Goal: Task Accomplishment & Management: Use online tool/utility

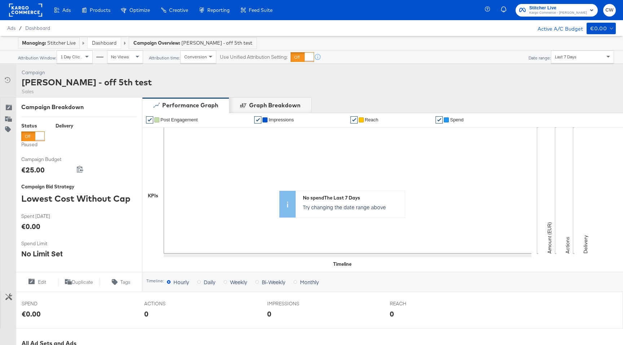
click at [34, 13] on rect at bounding box center [25, 10] width 33 height 13
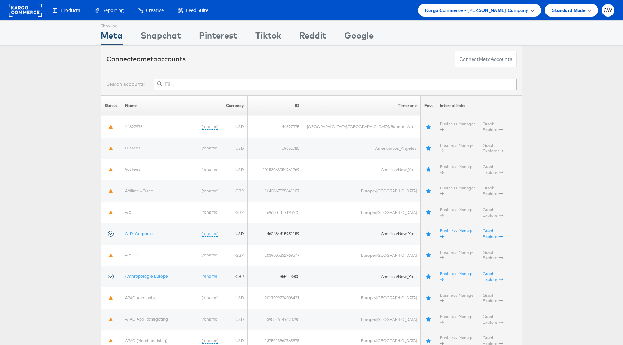
click at [463, 12] on span "Kargo Commerce - Craig Wilmott Company" at bounding box center [476, 10] width 103 height 8
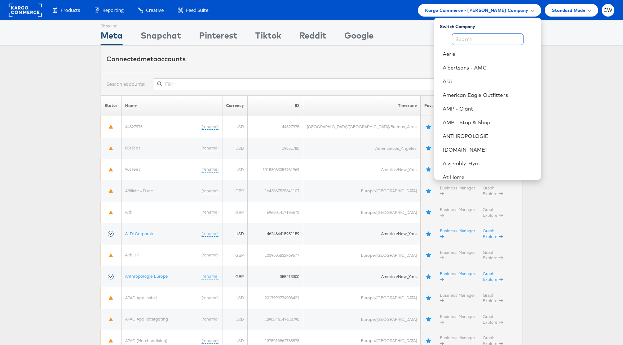
click at [476, 40] on input "text" at bounding box center [488, 40] width 72 height 12
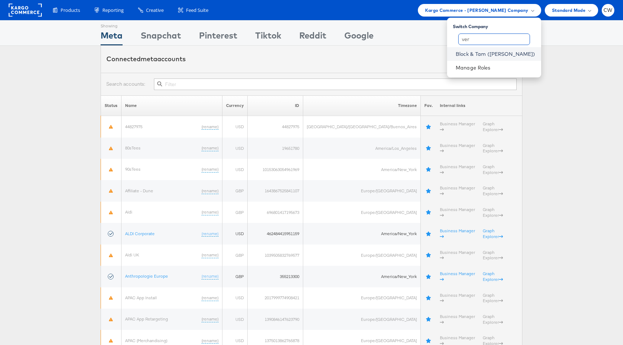
type input "ver"
click at [480, 51] on link "Block & Tam (Veronica Beard)" at bounding box center [496, 53] width 80 height 7
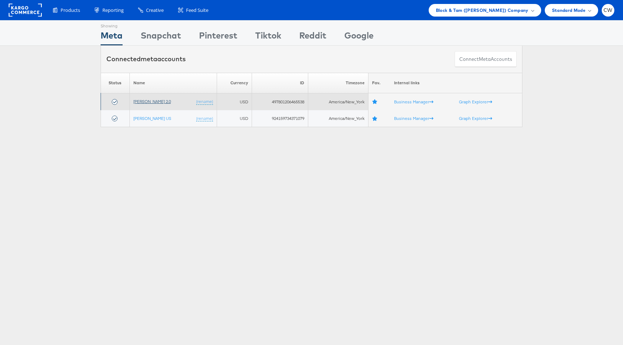
click at [166, 101] on link "[PERSON_NAME] 2.0" at bounding box center [152, 101] width 38 height 5
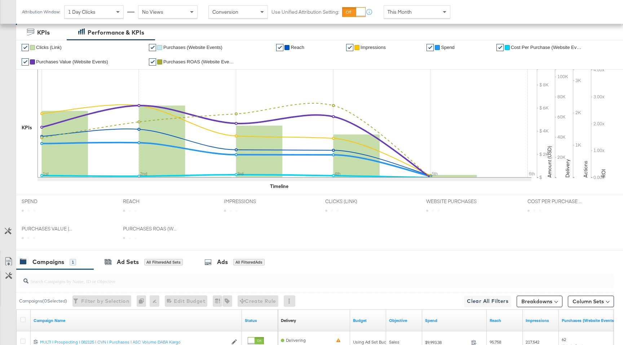
scroll to position [233, 0]
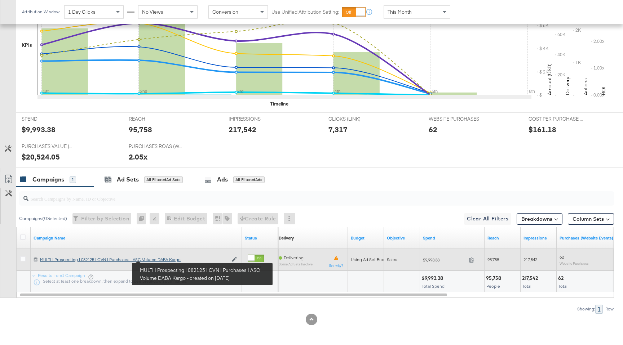
click at [159, 260] on div "MULTI | Prospecting | 082125 | CVN | Purchases | ASC Volume DABA Kargo MULTI | …" at bounding box center [134, 260] width 188 height 6
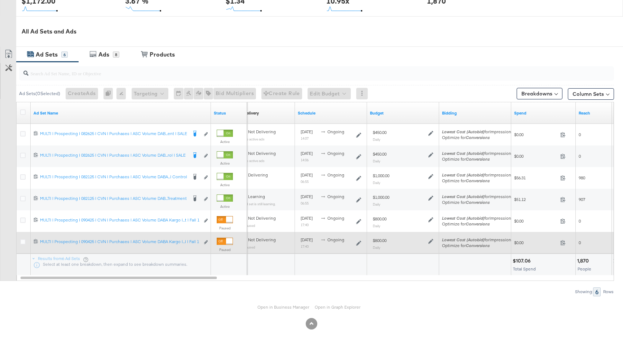
scroll to position [353, 0]
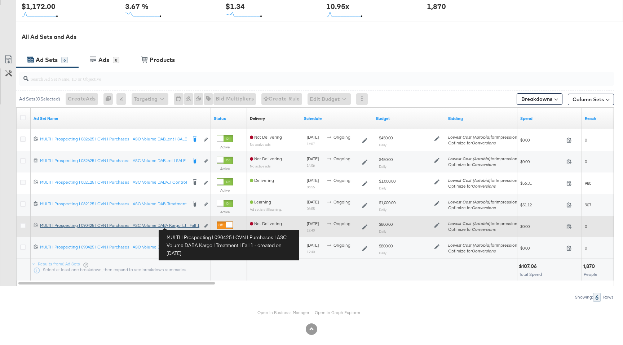
click at [186, 227] on div "MULTI | Prospecting | 090425 | CVN | Purchases | ASC Volume DABA Kargo | Treatm…" at bounding box center [120, 226] width 160 height 6
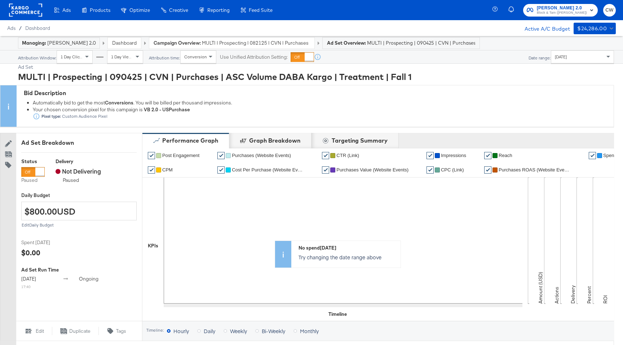
scroll to position [278, 0]
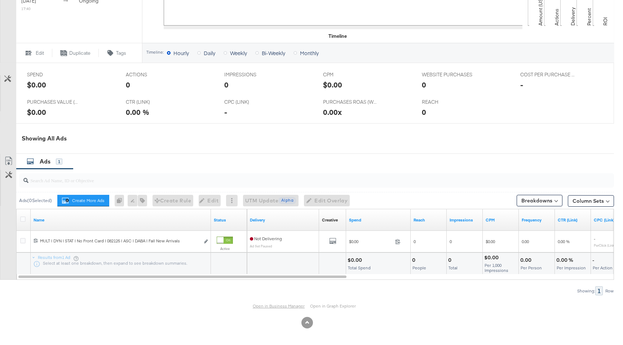
click at [268, 308] on link "Open in Business Manager" at bounding box center [279, 307] width 52 height 6
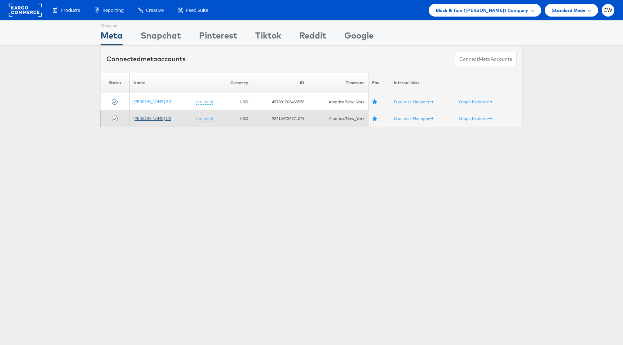
click at [148, 119] on link "[PERSON_NAME] US" at bounding box center [152, 118] width 38 height 5
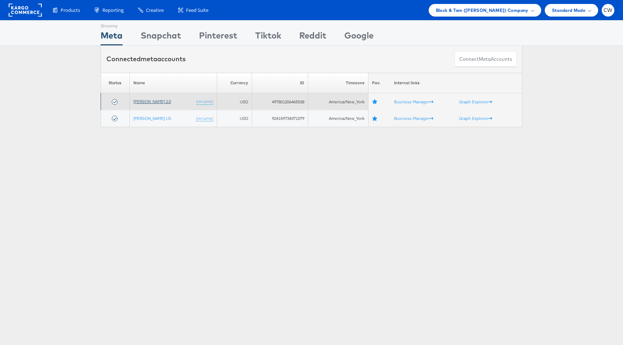
click at [152, 101] on link "[PERSON_NAME] 2.0" at bounding box center [152, 101] width 38 height 5
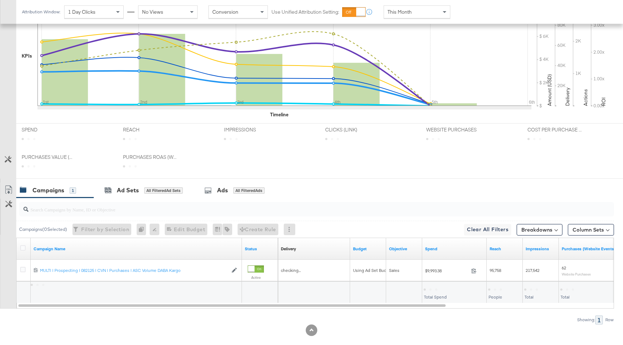
scroll to position [233, 0]
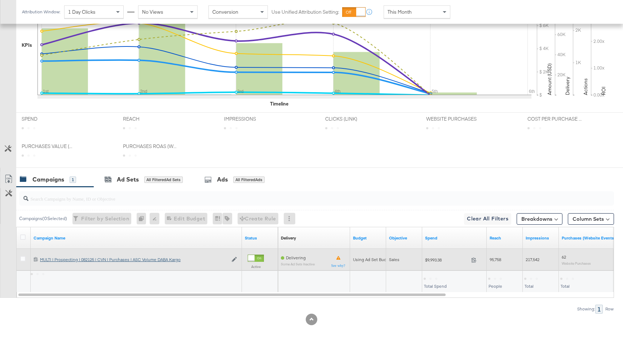
click at [138, 258] on div "MULTI | Prospecting | 082125 | CVN | Purchases | ASC Volume DABA Kargo MULTI | …" at bounding box center [134, 260] width 188 height 6
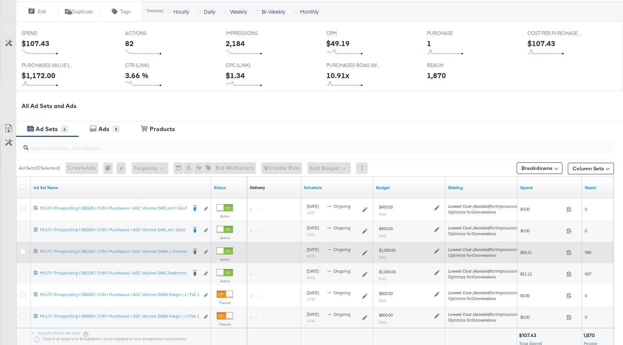
scroll to position [304, 0]
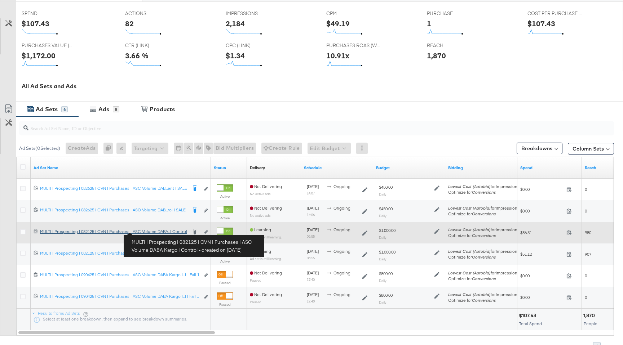
click at [151, 232] on div "MULTI | Prospecting | 082125 | CVN | Purchases | ASC Volume DABA Kargo | Contro…" at bounding box center [113, 232] width 147 height 6
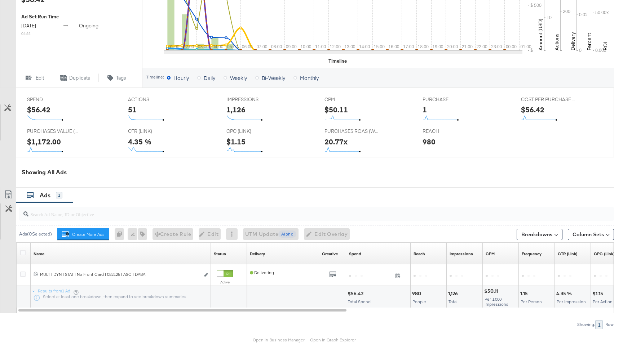
scroll to position [275, 0]
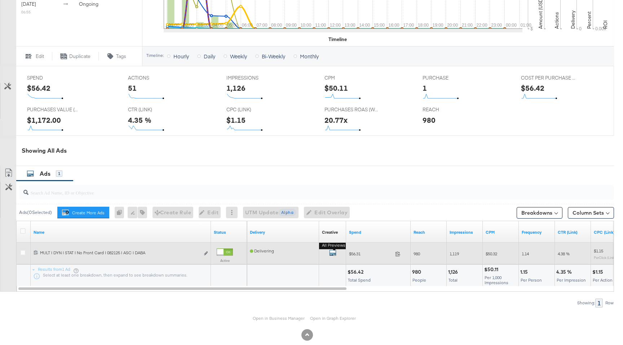
click at [331, 254] on icon "default" at bounding box center [332, 253] width 7 height 7
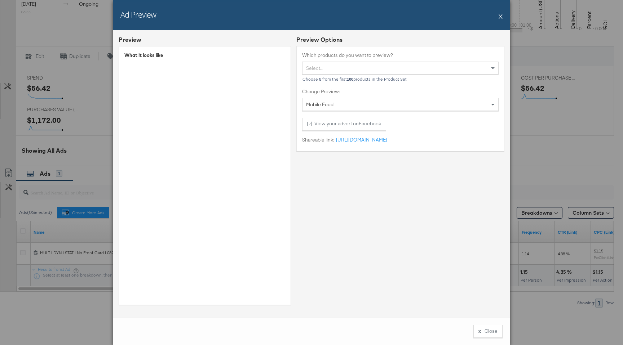
click at [500, 16] on button "X" at bounding box center [501, 16] width 4 height 14
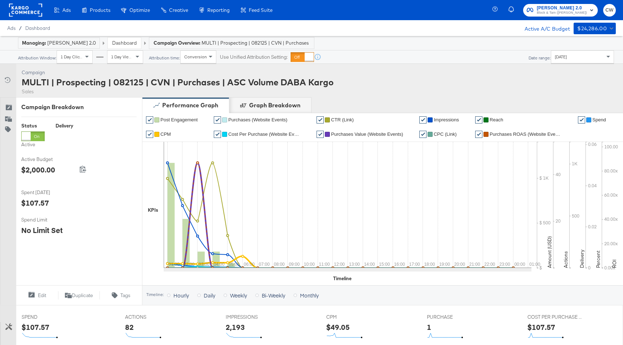
scroll to position [359, 0]
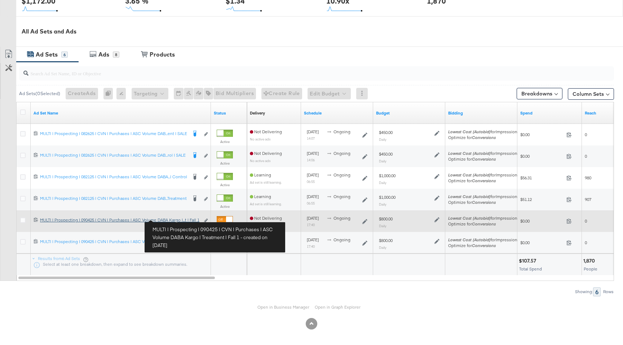
click at [172, 219] on div "MULTI | Prospecting | 090425 | CVN | Purchases | ASC Volume DABA Kargo | Treatm…" at bounding box center [120, 220] width 160 height 6
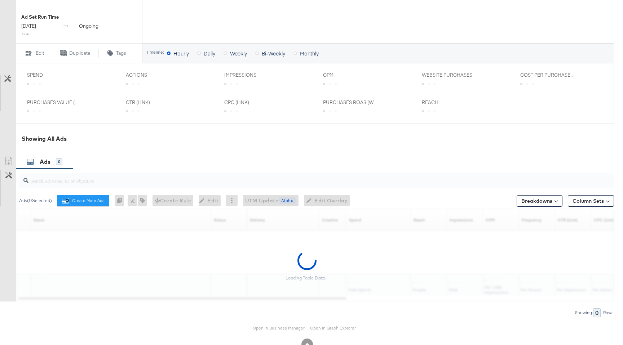
scroll to position [240, 0]
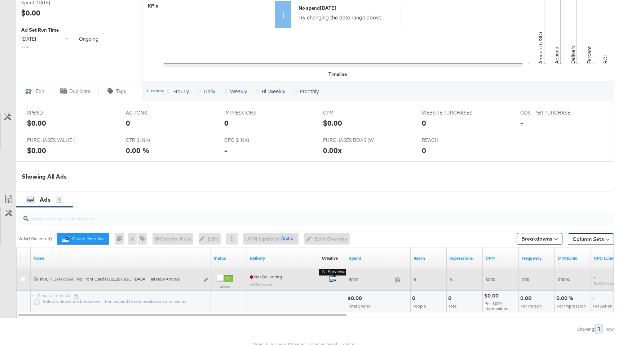
click at [334, 281] on icon "default" at bounding box center [332, 279] width 7 height 7
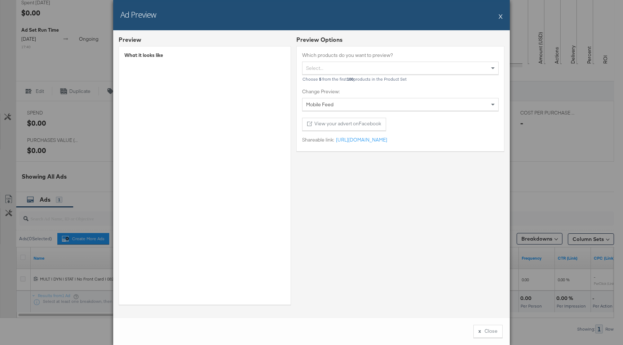
click at [500, 17] on button "X" at bounding box center [501, 16] width 4 height 14
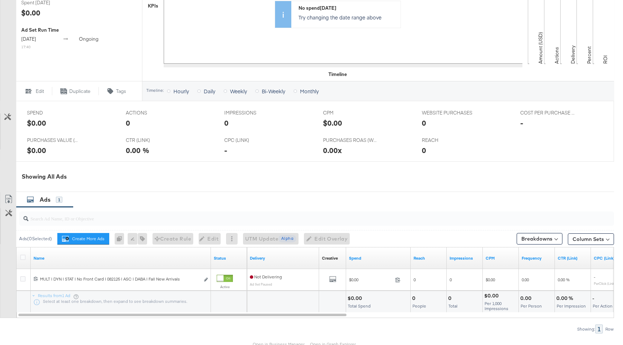
scroll to position [278, 0]
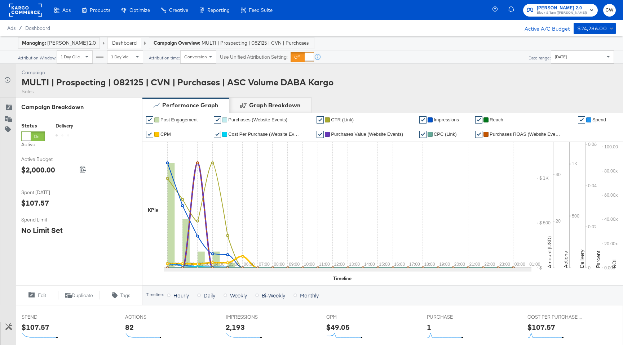
scroll to position [359, 0]
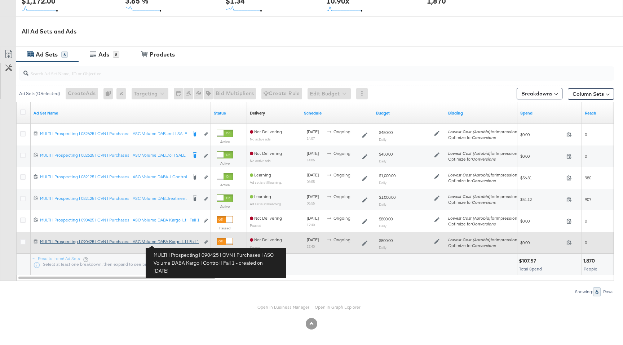
click at [173, 245] on link "MULTI | Prospecting | 090425 | CVN | Purchases | ASC Volume DABA Kargo | Contro…" at bounding box center [120, 243] width 160 height 8
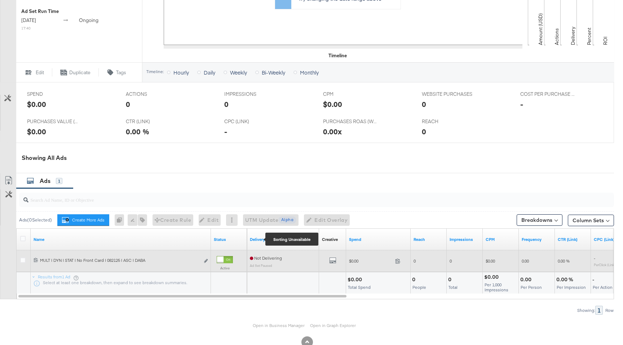
scroll to position [278, 0]
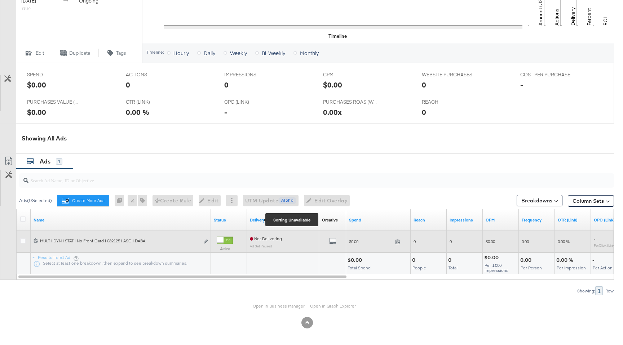
click at [336, 243] on div "All Previews" at bounding box center [332, 242] width 21 height 9
click at [334, 243] on icon "default" at bounding box center [332, 241] width 7 height 7
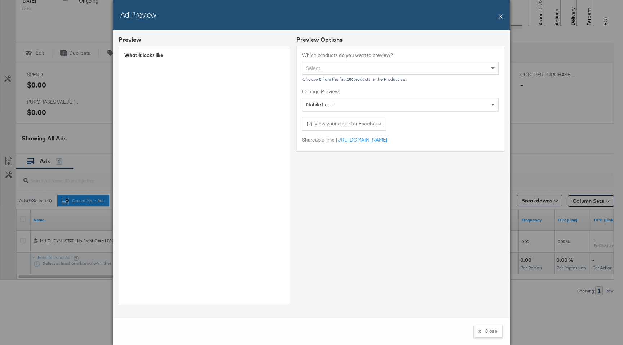
click at [500, 16] on button "X" at bounding box center [501, 16] width 4 height 14
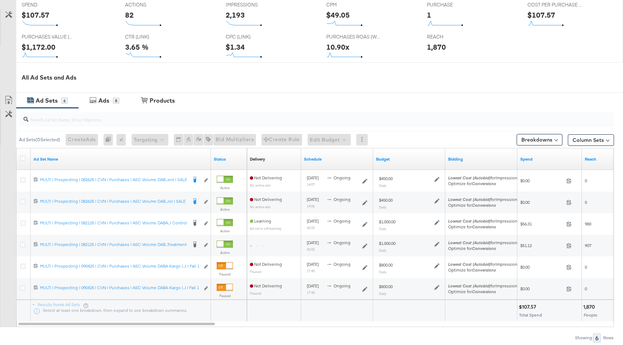
scroll to position [359, 0]
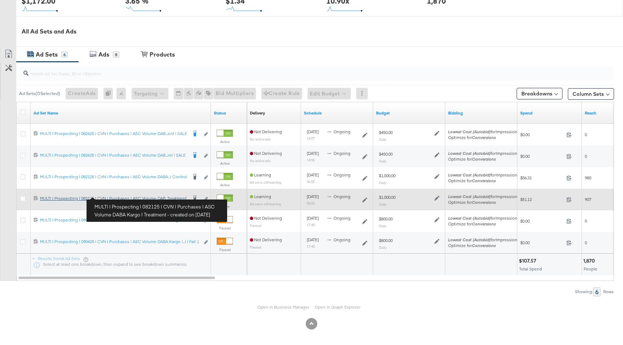
click at [173, 197] on div "MULTI | Prospecting | 082125 | CVN | Purchases | ASC Volume DABA Kargo | Treatm…" at bounding box center [113, 199] width 147 height 6
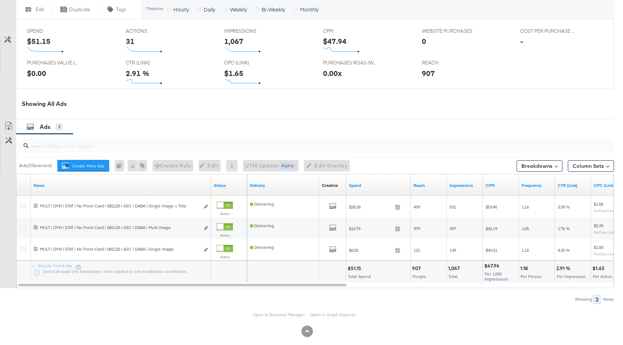
scroll to position [324, 0]
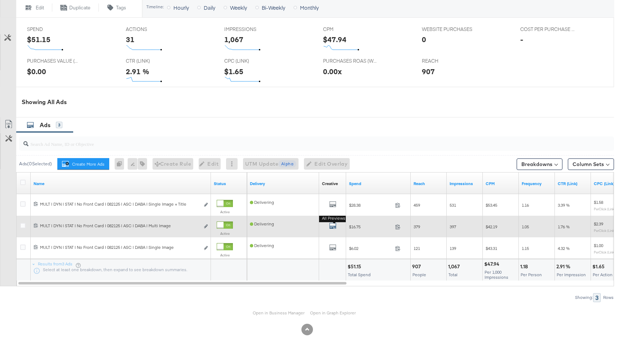
click at [334, 227] on icon "default" at bounding box center [332, 225] width 7 height 7
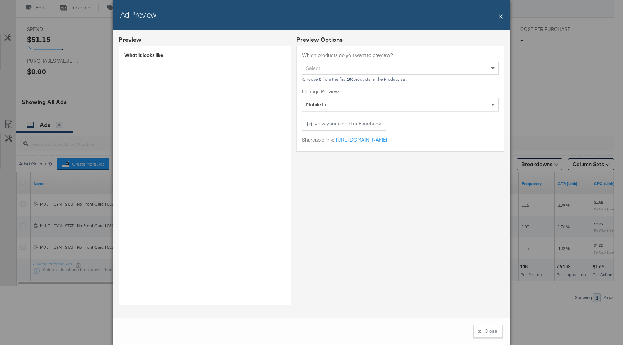
click at [501, 17] on button "X" at bounding box center [501, 16] width 4 height 14
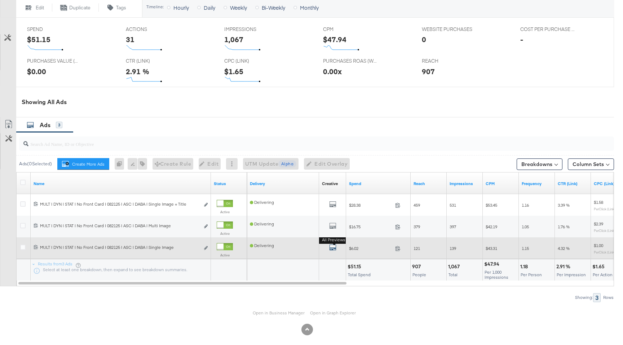
click at [334, 248] on icon "default" at bounding box center [332, 247] width 7 height 7
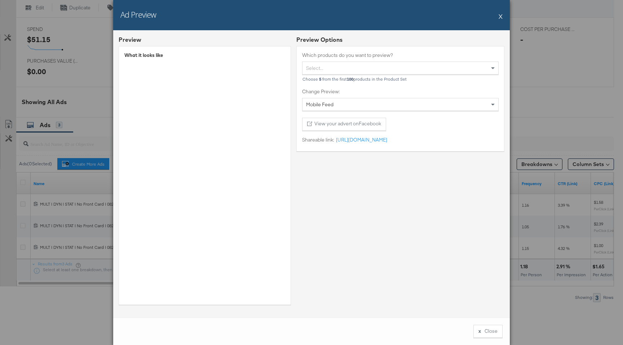
click at [502, 17] on button "X" at bounding box center [501, 16] width 4 height 14
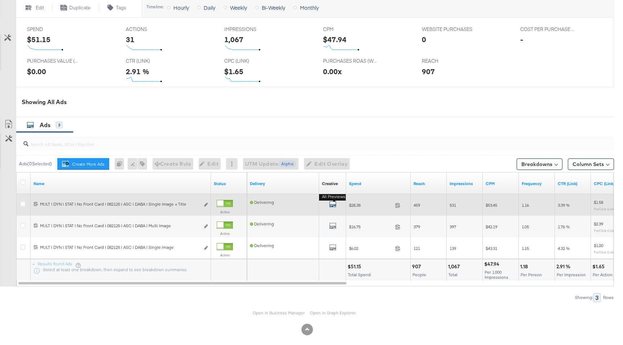
click at [330, 201] on icon "default" at bounding box center [332, 204] width 7 height 7
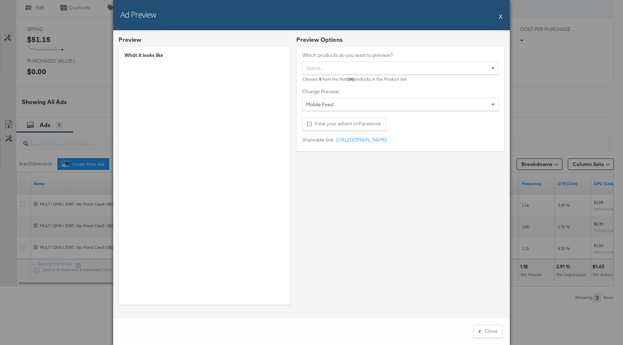
click at [500, 16] on button "X" at bounding box center [501, 16] width 4 height 14
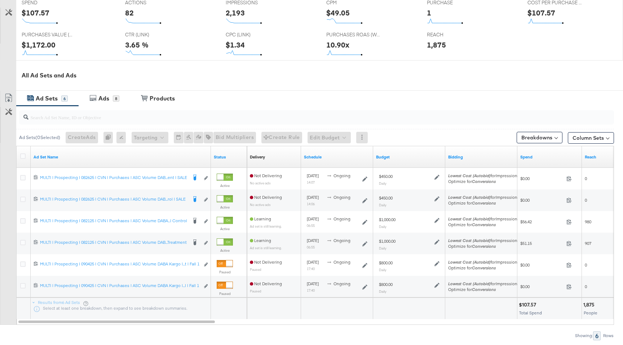
scroll to position [359, 0]
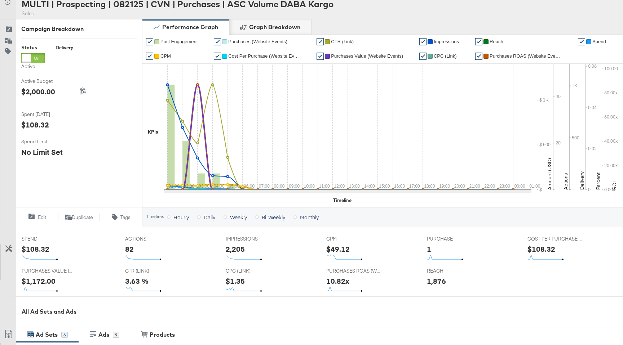
scroll to position [359, 0]
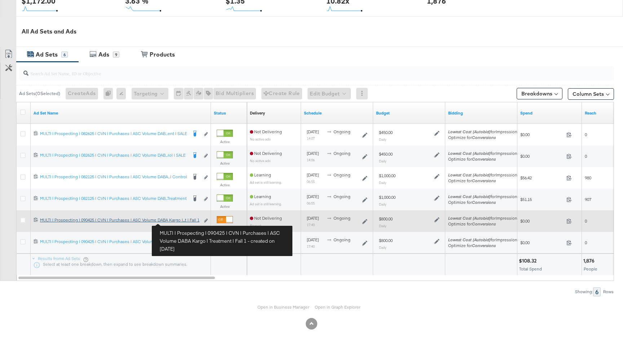
click at [179, 223] on link "MULTI | Prospecting | 090425 | CVN | Purchases | ASC Volume DABA Kargo | Treatm…" at bounding box center [120, 221] width 160 height 8
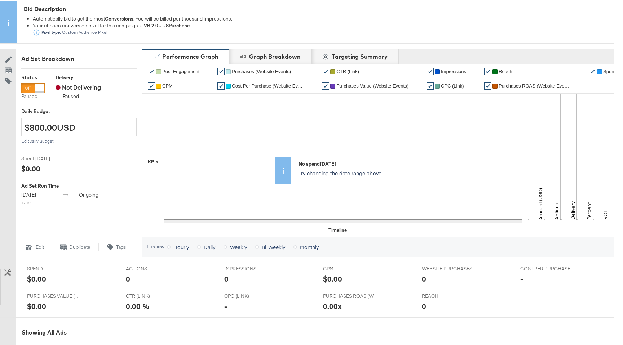
scroll to position [300, 0]
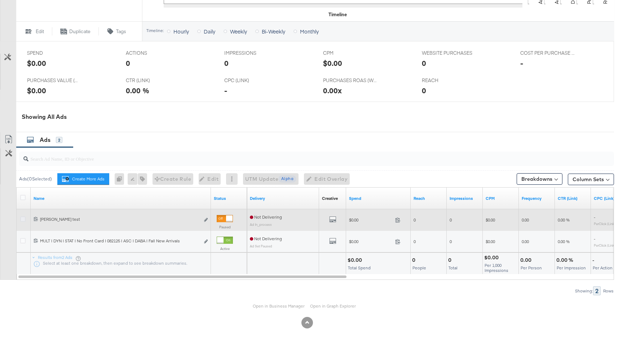
click at [21, 220] on icon at bounding box center [22, 219] width 5 height 5
click at [0, 0] on input "checkbox" at bounding box center [0, 0] width 0 height 0
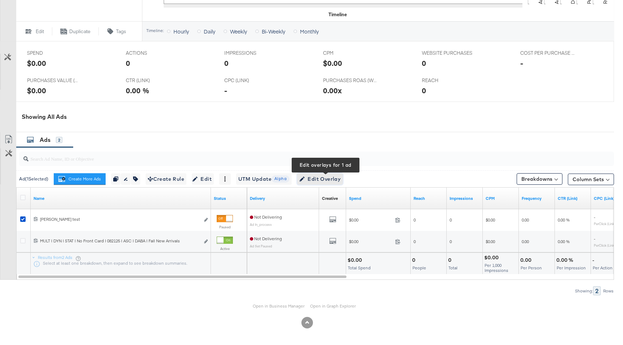
click at [329, 176] on span "Edit Overlay Edit overlays for 1 ad" at bounding box center [319, 179] width 41 height 9
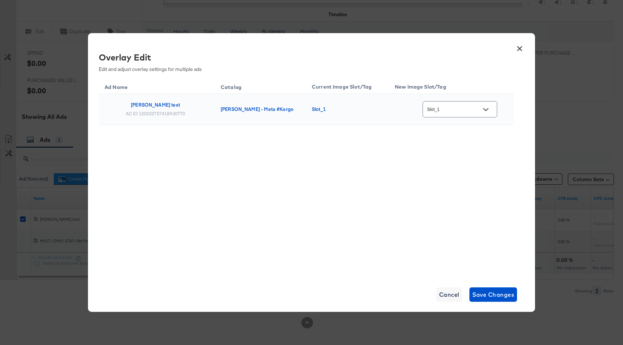
click at [459, 110] on input "Slot_1" at bounding box center [454, 110] width 57 height 8
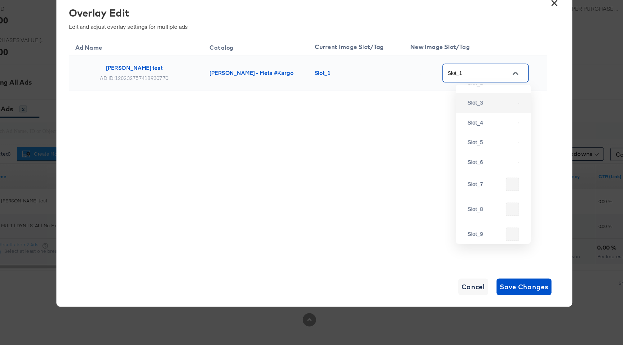
scroll to position [188, 0]
click at [453, 169] on div "Slot_6" at bounding box center [464, 165] width 41 height 7
type input "Slot_6"
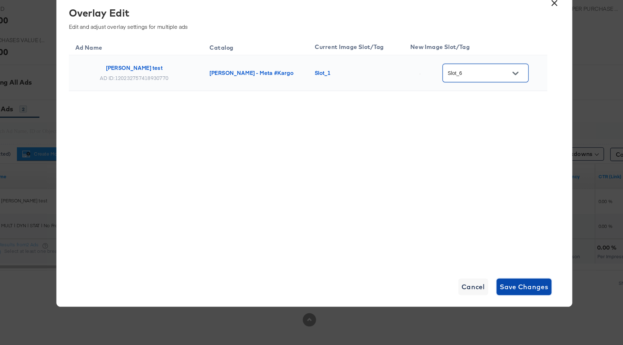
click at [493, 292] on span "Save Changes" at bounding box center [493, 295] width 42 height 10
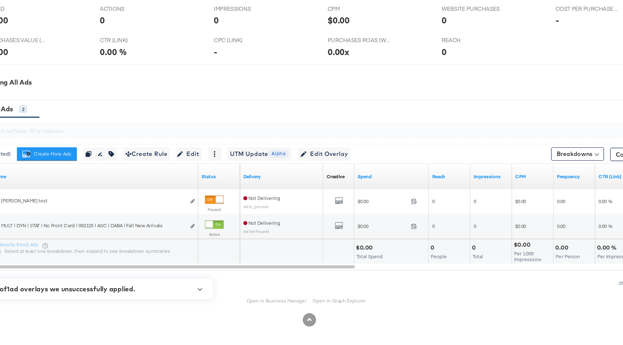
scroll to position [299, 0]
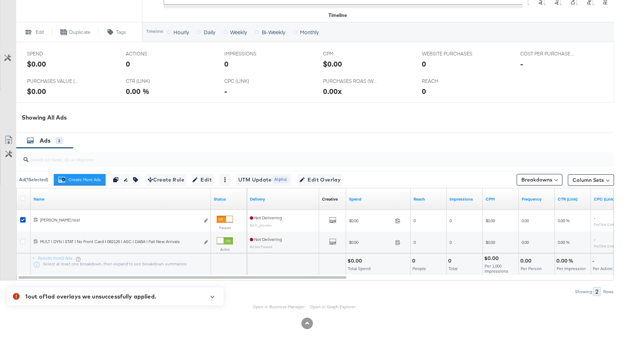
click at [214, 297] on icon "button" at bounding box center [212, 297] width 5 height 4
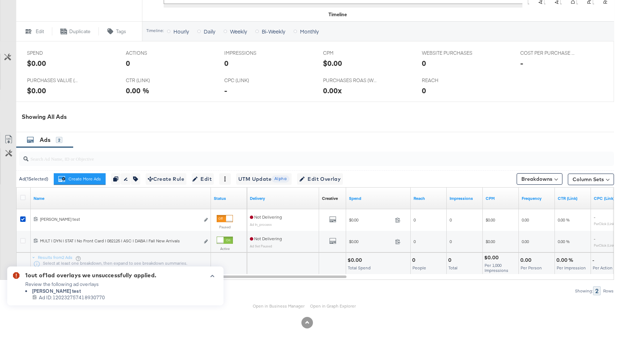
click at [213, 278] on icon "button" at bounding box center [212, 276] width 5 height 4
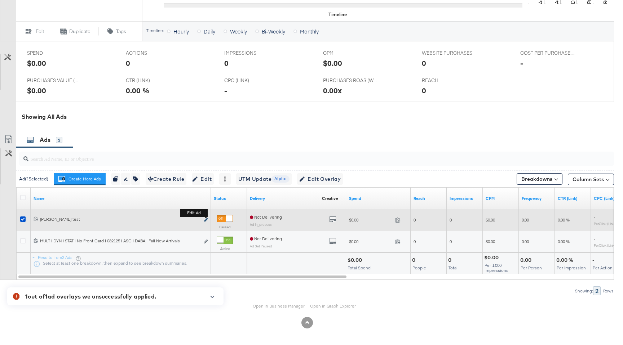
click at [206, 221] on icon "link" at bounding box center [206, 220] width 4 height 4
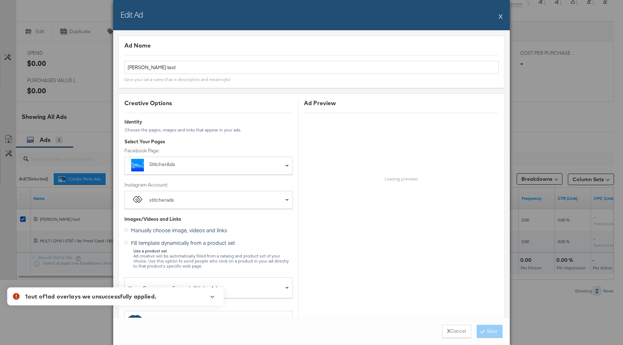
click at [498, 17] on div "Edit Ad X" at bounding box center [311, 15] width 397 height 30
click at [504, 17] on div "Edit Ad X" at bounding box center [311, 15] width 397 height 30
click at [501, 15] on button "X" at bounding box center [501, 16] width 4 height 14
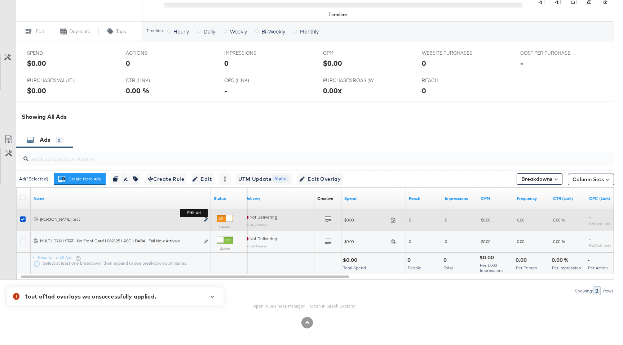
click at [207, 221] on icon "link" at bounding box center [206, 220] width 4 height 4
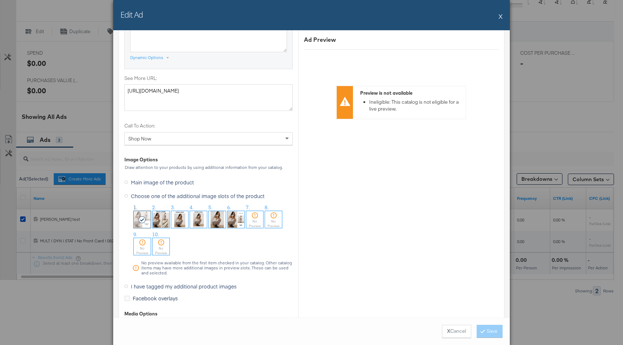
scroll to position [622, 0]
click at [233, 220] on img at bounding box center [236, 218] width 17 height 17
click at [489, 330] on button "Save" at bounding box center [490, 331] width 26 height 13
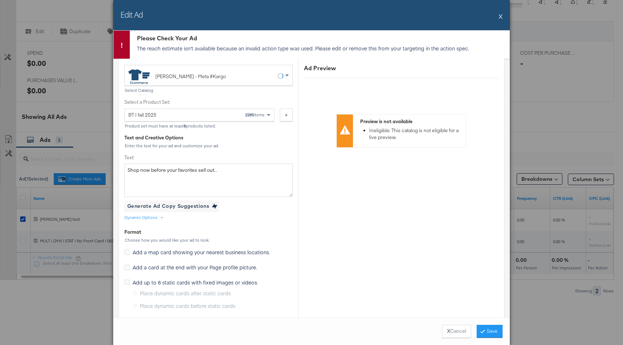
scroll to position [0, 0]
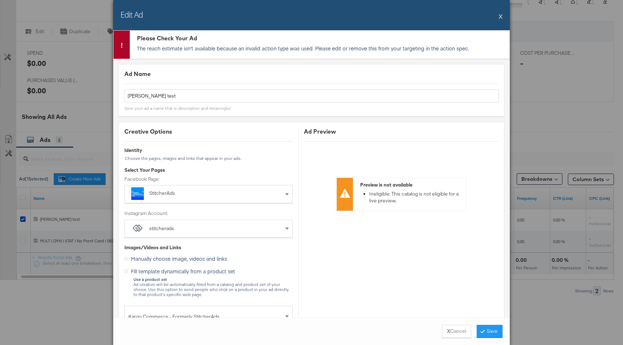
click at [501, 16] on button "X" at bounding box center [501, 16] width 4 height 14
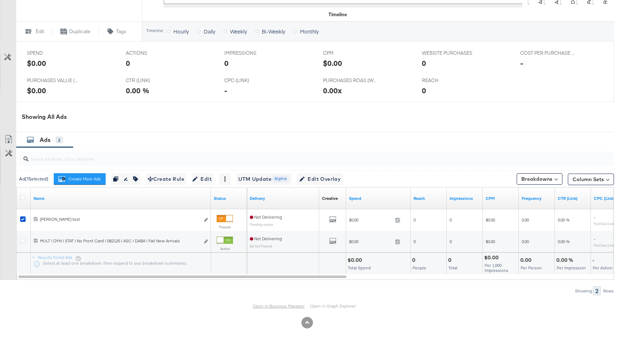
click at [275, 307] on link "Open in Business Manager" at bounding box center [279, 307] width 52 height 6
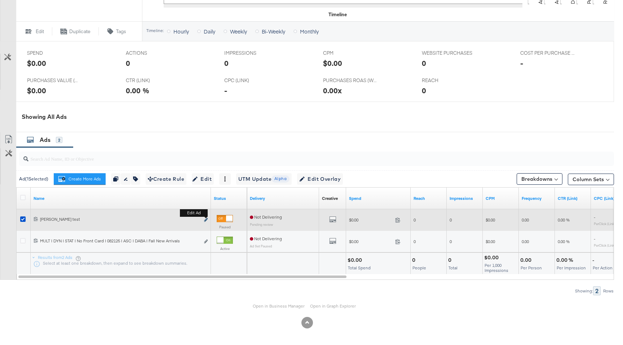
click at [205, 220] on icon "link" at bounding box center [206, 220] width 4 height 4
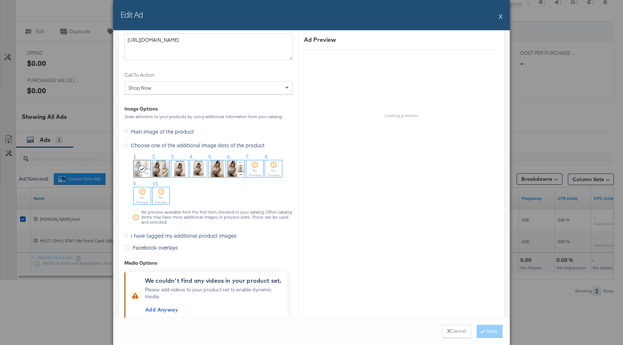
scroll to position [658, 0]
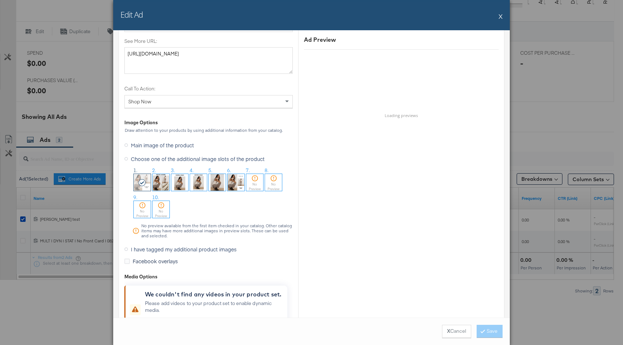
click at [235, 185] on img at bounding box center [236, 182] width 17 height 17
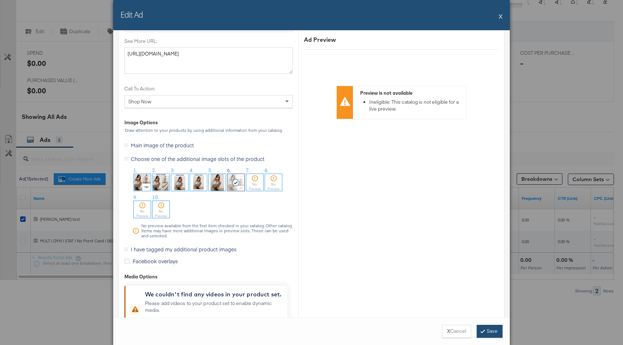
click at [486, 329] on button "Save" at bounding box center [490, 331] width 26 height 13
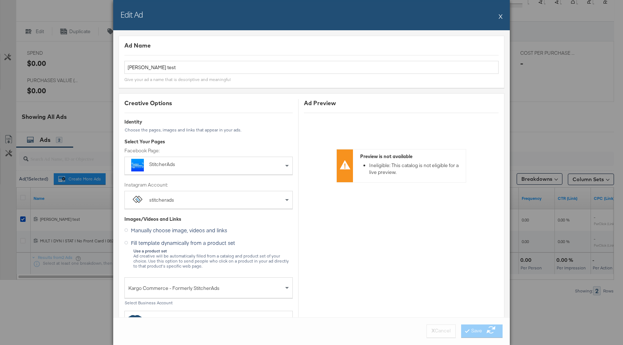
scroll to position [287, 0]
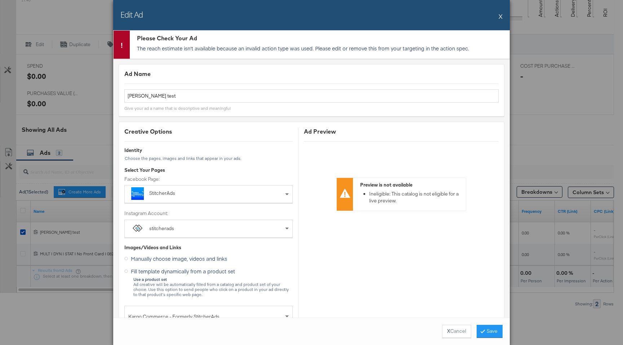
click at [501, 16] on button "X" at bounding box center [501, 16] width 4 height 14
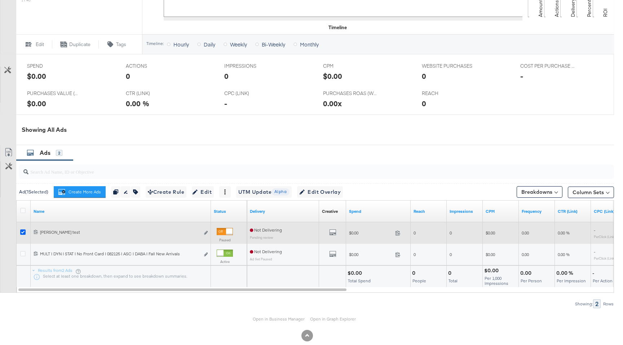
click at [23, 235] on icon at bounding box center [22, 232] width 5 height 5
click at [0, 0] on input "checkbox" at bounding box center [0, 0] width 0 height 0
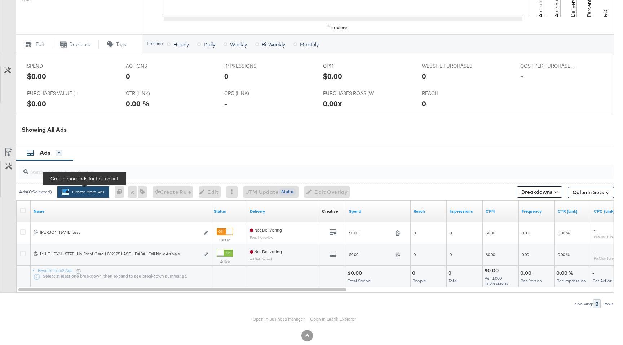
click at [99, 195] on button "Create More Ads Create more ads for this ad set" at bounding box center [83, 192] width 52 height 12
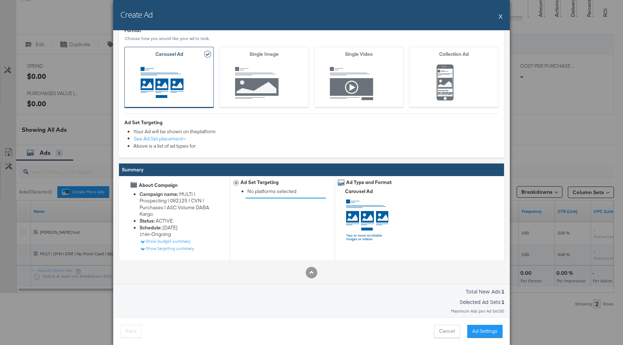
scroll to position [0, 0]
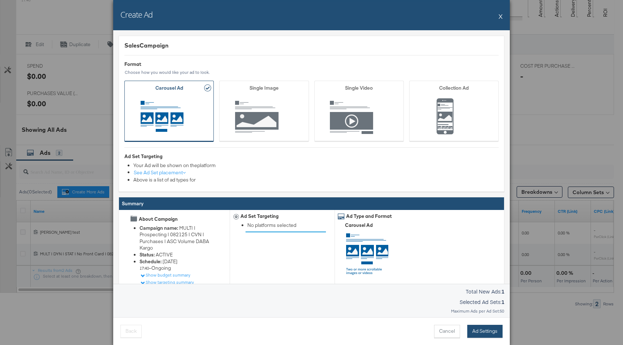
click at [479, 335] on button "Ad Settings" at bounding box center [484, 331] width 35 height 13
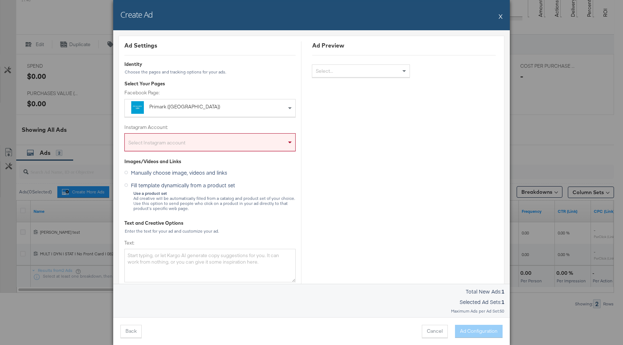
click at [220, 111] on div "Primark (US)" at bounding box center [208, 107] width 119 height 9
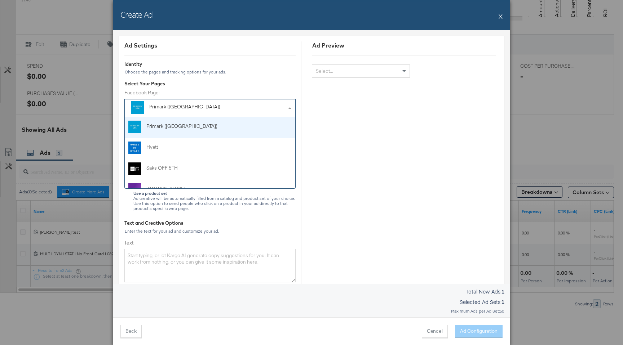
type input "s"
type input "st"
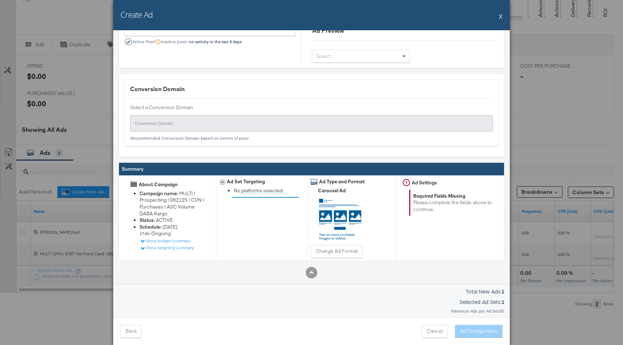
scroll to position [741, 0]
click at [501, 15] on button "X" at bounding box center [501, 16] width 4 height 14
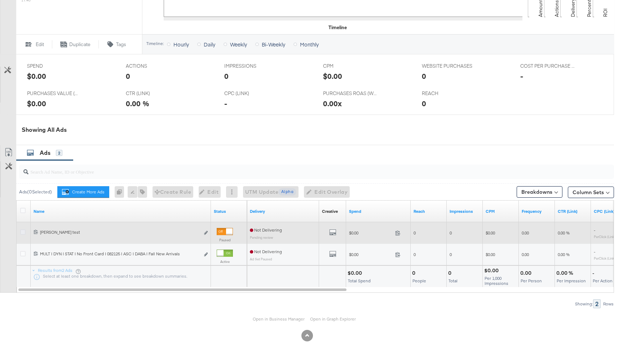
click at [21, 231] on icon at bounding box center [22, 232] width 5 height 5
click at [0, 0] on input "checkbox" at bounding box center [0, 0] width 0 height 0
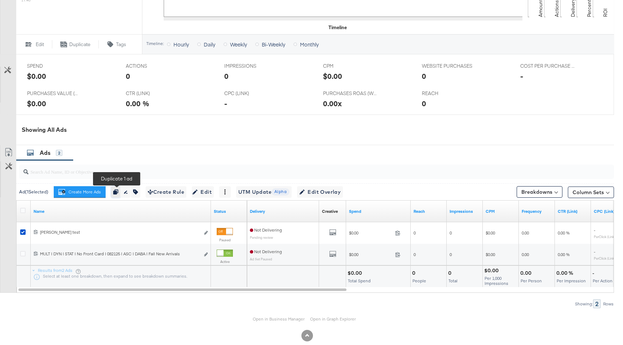
click at [116, 193] on icon "button" at bounding box center [115, 192] width 5 height 5
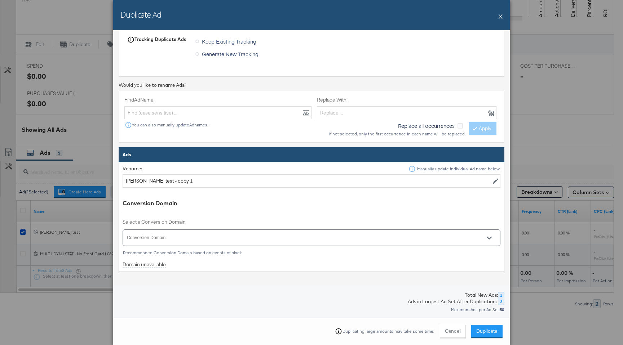
scroll to position [194, 0]
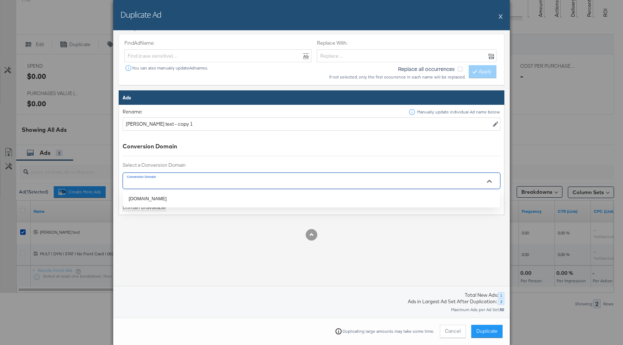
click at [291, 182] on input "Conversion Domain" at bounding box center [301, 184] width 351 height 8
click at [290, 203] on li "veronicabeard.com" at bounding box center [311, 199] width 377 height 12
type input "veronicabeard.com"
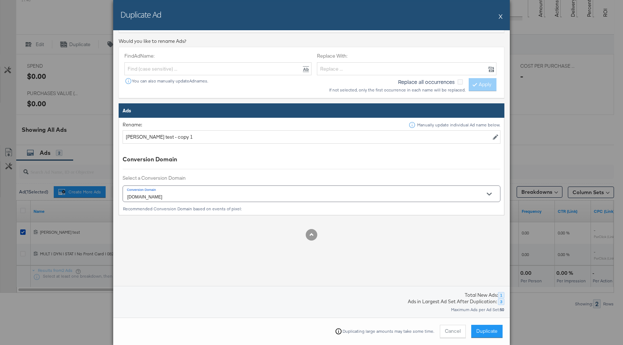
click at [299, 165] on td "Rename: Manually update individual Ad name below. Craig test - copy 1 Conversio…" at bounding box center [311, 166] width 385 height 97
click at [286, 233] on div at bounding box center [312, 235] width 386 height 12
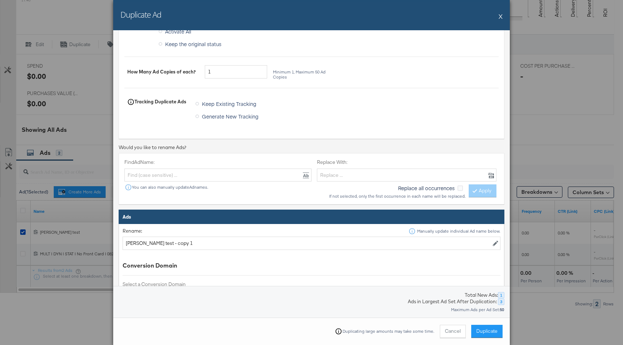
scroll to position [77, 0]
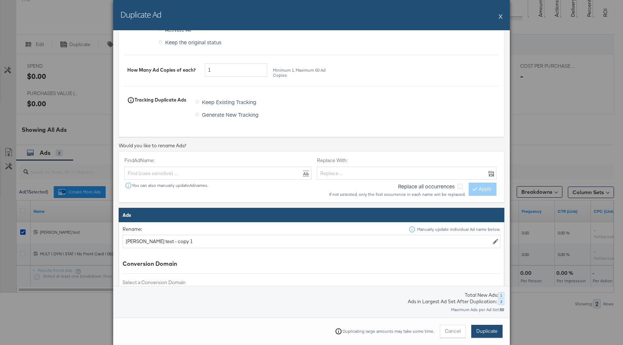
click at [478, 328] on button "Duplicate" at bounding box center [486, 331] width 31 height 13
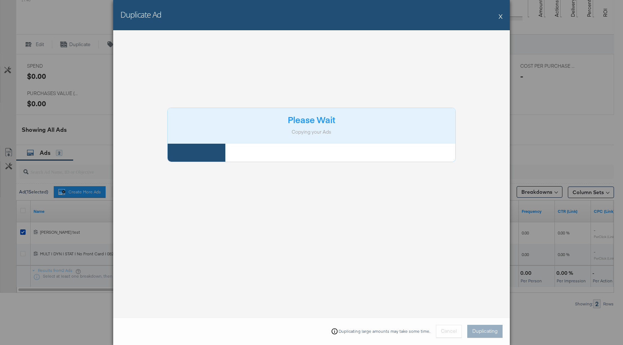
scroll to position [0, 0]
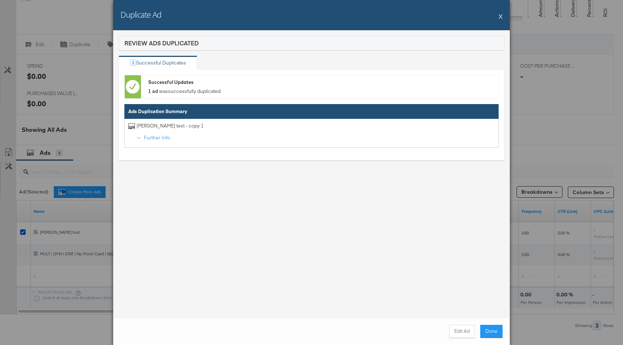
click at [501, 18] on button "X" at bounding box center [501, 16] width 4 height 14
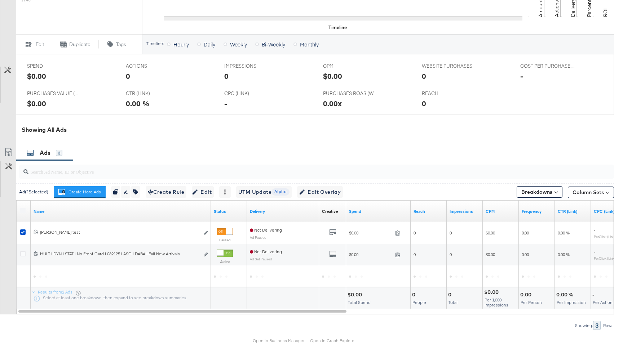
scroll to position [316, 0]
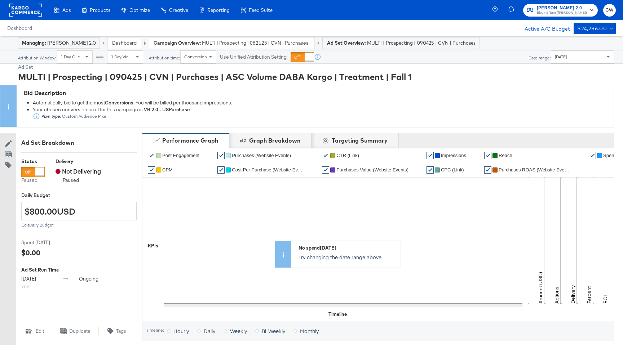
scroll to position [322, 0]
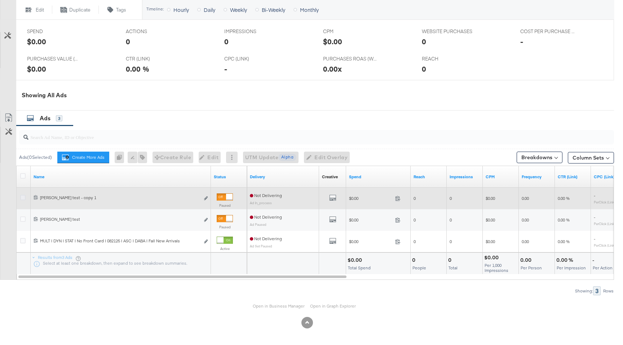
click at [22, 198] on icon at bounding box center [22, 197] width 5 height 5
click at [0, 0] on input "checkbox" at bounding box center [0, 0] width 0 height 0
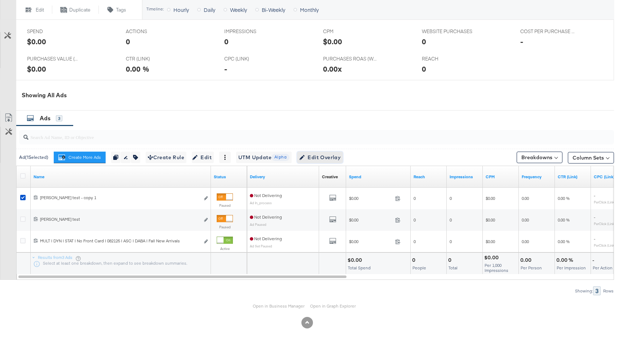
click at [338, 160] on span "Edit Overlay Edit overlays for 1 ad" at bounding box center [319, 157] width 41 height 9
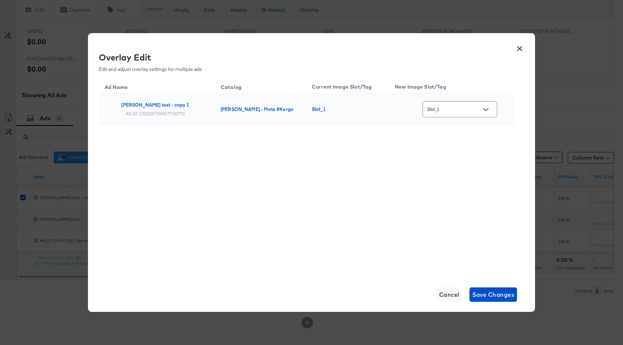
click at [461, 101] on div "Slot_1" at bounding box center [460, 109] width 75 height 16
click at [460, 112] on input "Slot_1" at bounding box center [454, 110] width 57 height 8
click at [454, 148] on div "Slot_6" at bounding box center [466, 141] width 53 height 13
type input "Slot_6"
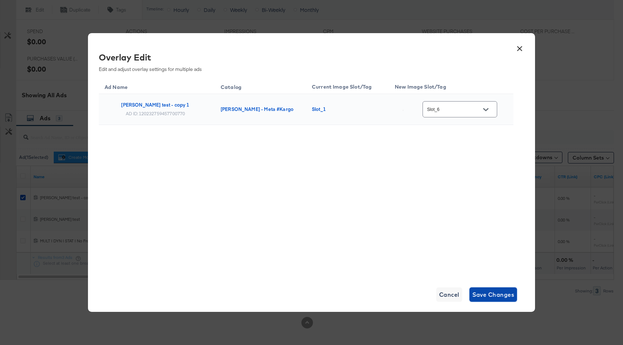
click at [491, 291] on span "Save Changes" at bounding box center [493, 295] width 42 height 10
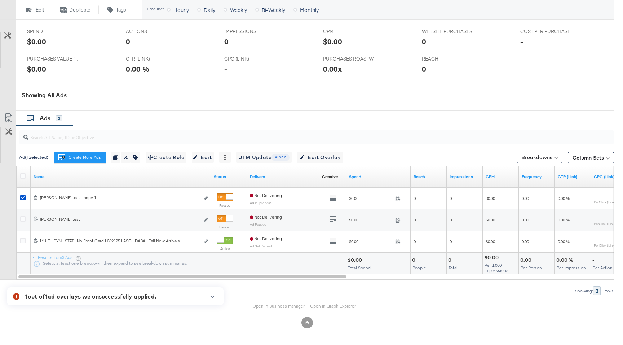
click at [210, 299] on div at bounding box center [209, 300] width 17 height 12
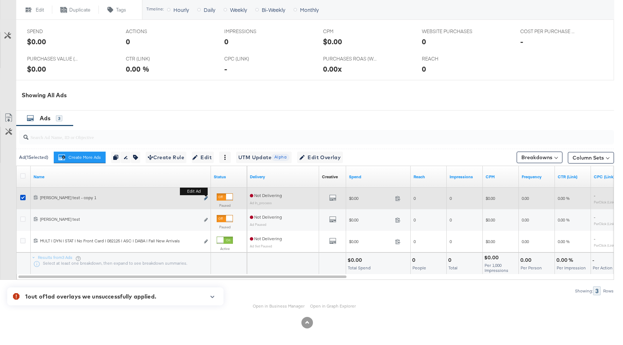
click at [206, 199] on icon "link" at bounding box center [206, 199] width 4 height 4
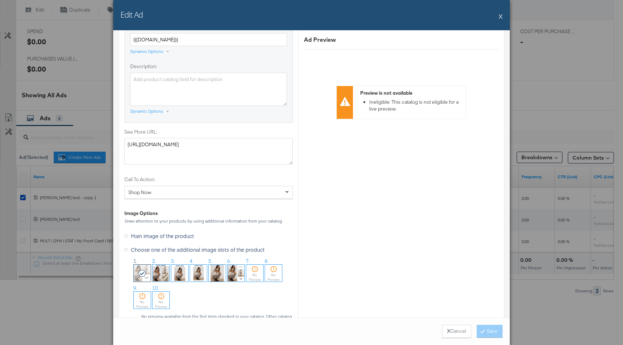
scroll to position [626, 0]
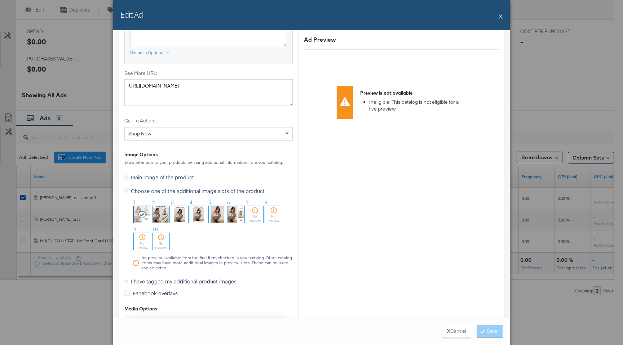
click at [236, 218] on img at bounding box center [236, 214] width 17 height 17
click at [488, 327] on button "Save" at bounding box center [490, 331] width 26 height 13
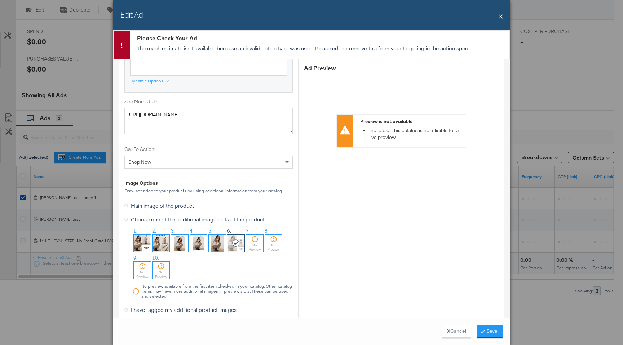
click at [369, 48] on p "The reach estimate isn't available because an invalid action type was used. Ple…" at bounding box center [321, 48] width 369 height 7
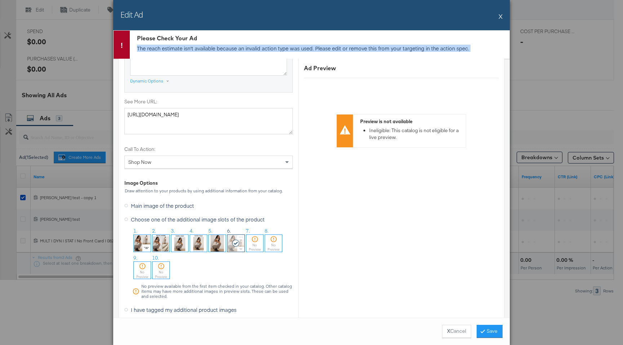
click at [369, 48] on p "The reach estimate isn't available because an invalid action type was used. Ple…" at bounding box center [321, 48] width 369 height 7
copy div "The reach estimate isn't available because an invalid action type was used. Ple…"
click at [500, 17] on button "X" at bounding box center [501, 16] width 4 height 14
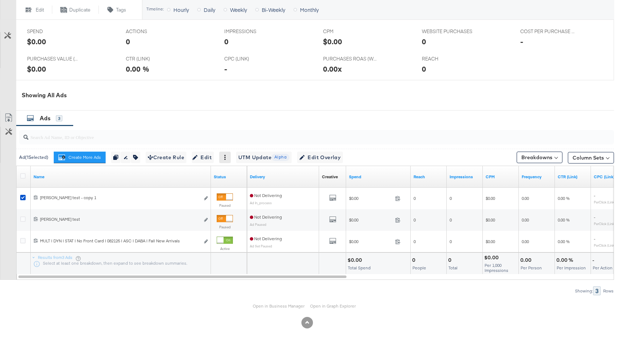
click at [228, 158] on icon at bounding box center [224, 157] width 5 height 5
click at [246, 190] on div "Delete" at bounding box center [249, 193] width 40 height 12
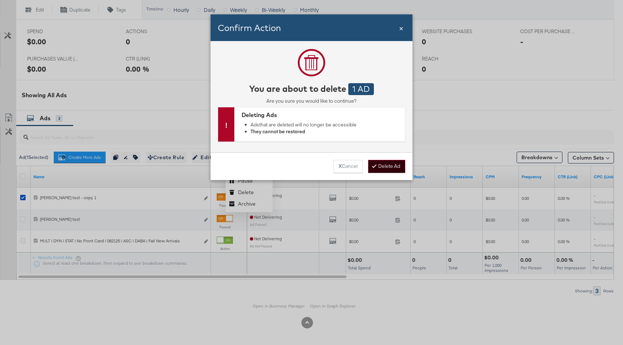
click at [383, 167] on button "Delete Ad" at bounding box center [386, 166] width 37 height 13
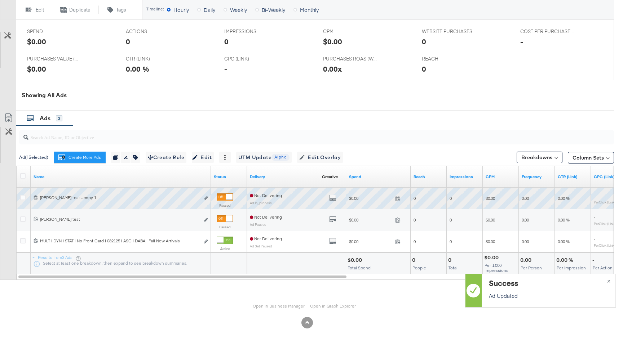
scroll to position [300, 0]
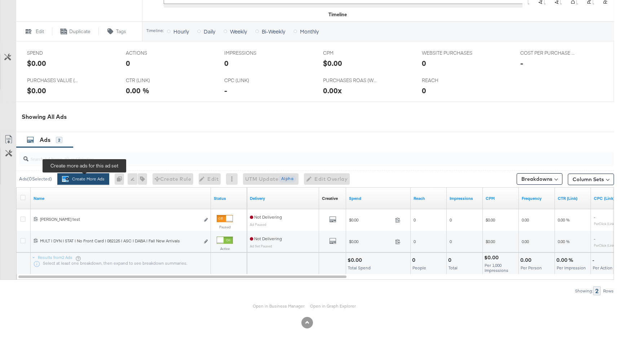
click at [92, 181] on button "Create More Ads Create more ads for this ad set" at bounding box center [83, 179] width 52 height 12
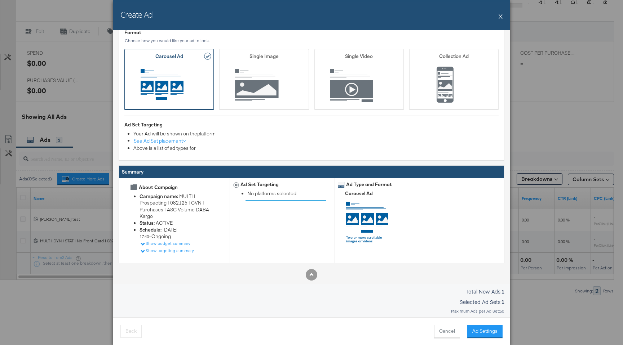
scroll to position [34, 0]
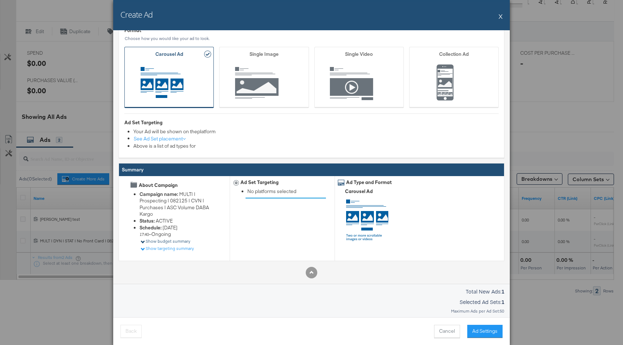
click at [172, 242] on div "Show budget summary" at bounding box center [165, 242] width 50 height 6
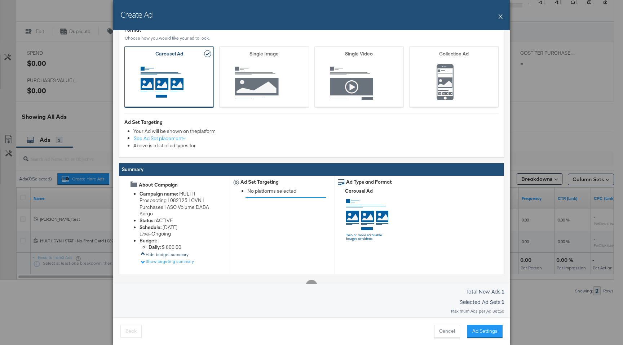
scroll to position [48, 0]
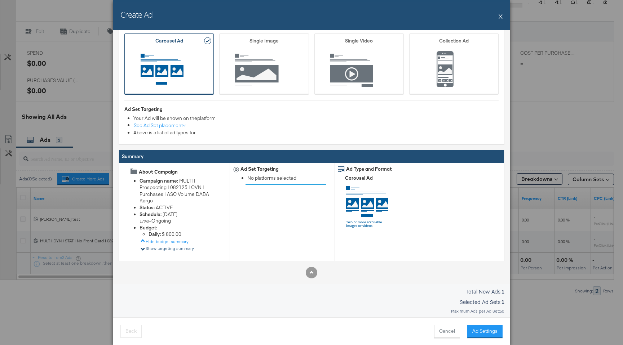
click at [182, 249] on div "Show targeting summary" at bounding box center [167, 249] width 54 height 6
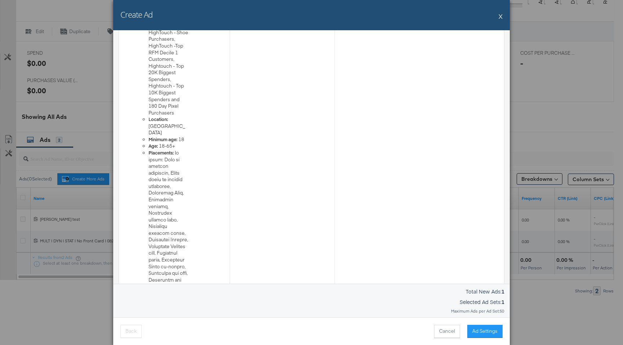
scroll to position [143, 0]
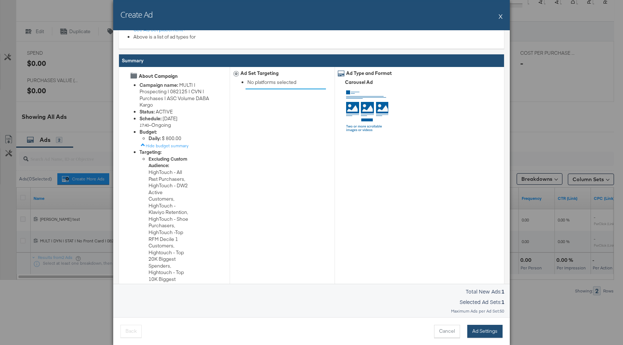
click at [485, 332] on button "Ad Settings" at bounding box center [484, 331] width 35 height 13
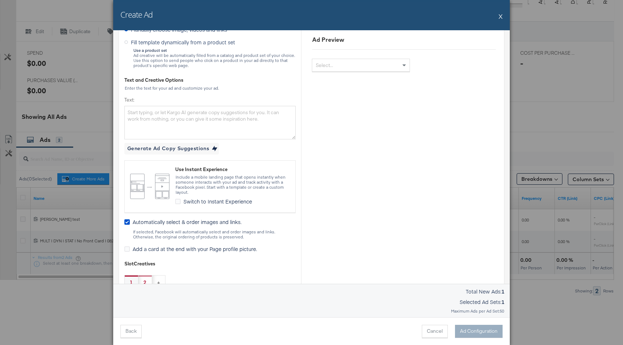
scroll to position [0, 0]
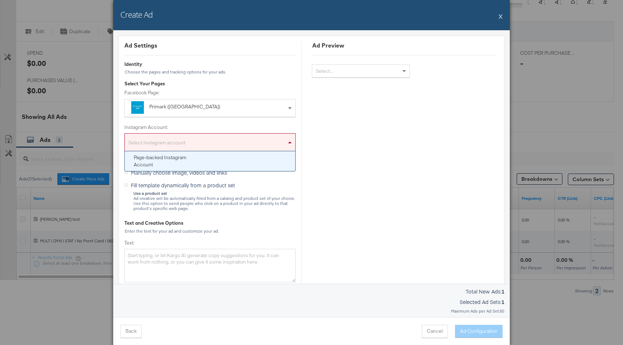
click at [205, 137] on div "Select Instagram account" at bounding box center [210, 144] width 171 height 14
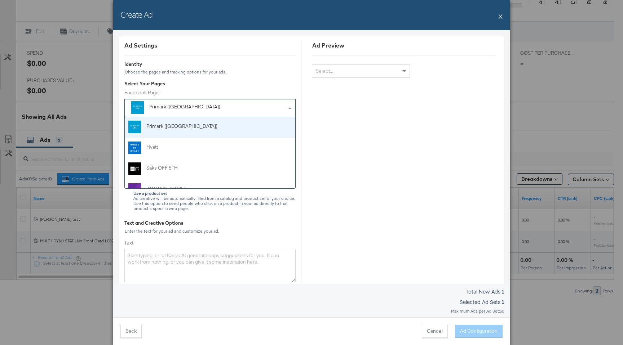
click at [203, 104] on div "Primark (US)" at bounding box center [193, 106] width 89 height 7
type input "st"
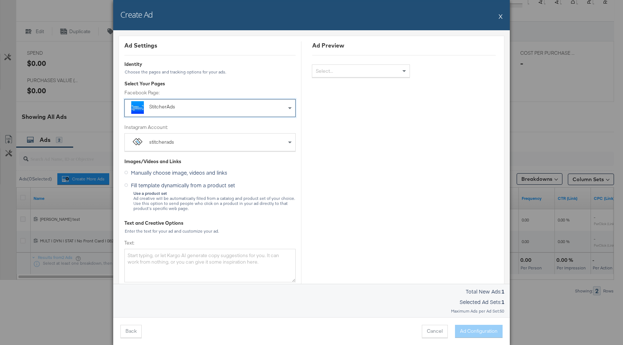
click at [195, 144] on div "stitcherads" at bounding box center [210, 142] width 171 height 17
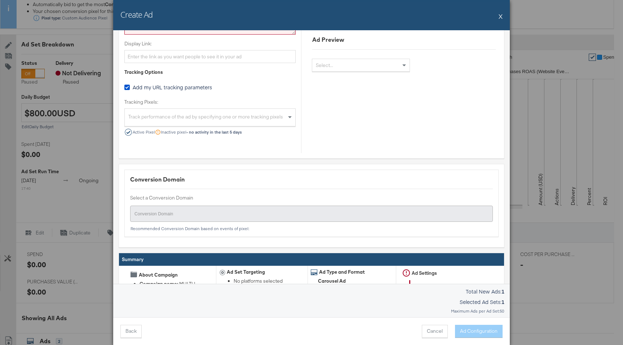
scroll to position [644, 0]
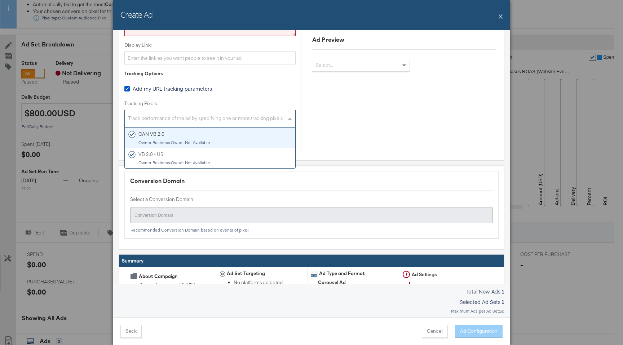
click at [184, 121] on div "Track performance of the ad by specifying one or more tracking pixels" at bounding box center [210, 120] width 171 height 16
click at [182, 124] on div "Track performance of the ad by specifying one or more tracking pixels" at bounding box center [210, 120] width 171 height 16
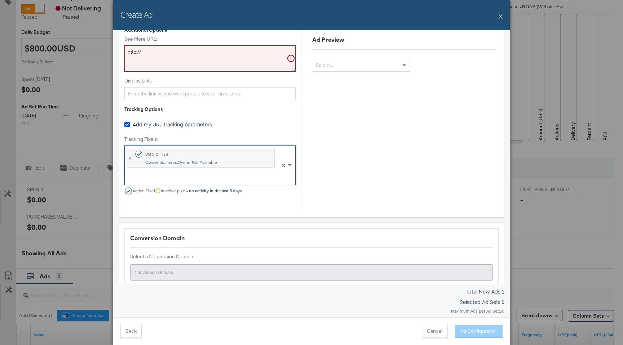
scroll to position [607, 0]
click at [198, 128] on span "Add my URL tracking parameters" at bounding box center [172, 125] width 79 height 7
click at [0, 0] on input "Add my URL tracking parameters" at bounding box center [0, 0] width 0 height 0
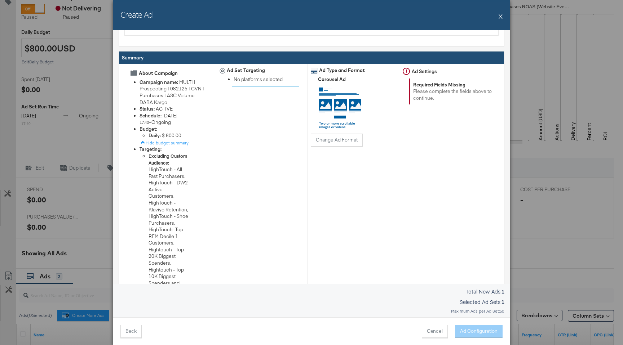
scroll to position [960, 0]
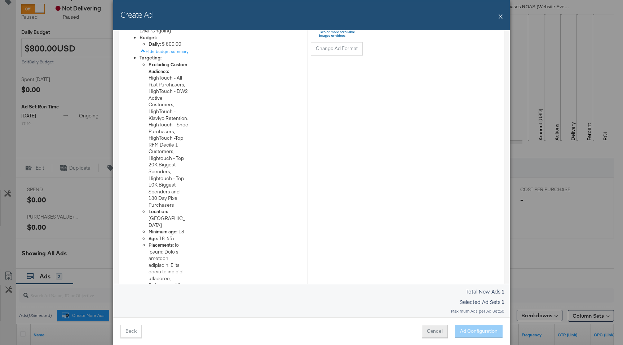
click at [429, 329] on button "Cancel" at bounding box center [435, 331] width 26 height 13
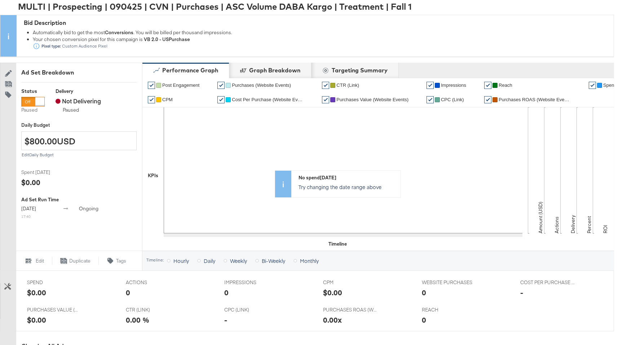
scroll to position [0, 0]
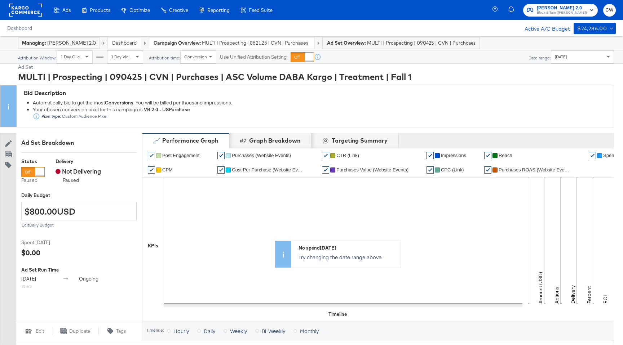
click at [223, 44] on span "MULTI | Prospecting | 082125 | CVN | Purchases | ASC Volume DABA Kargo" at bounding box center [256, 43] width 108 height 7
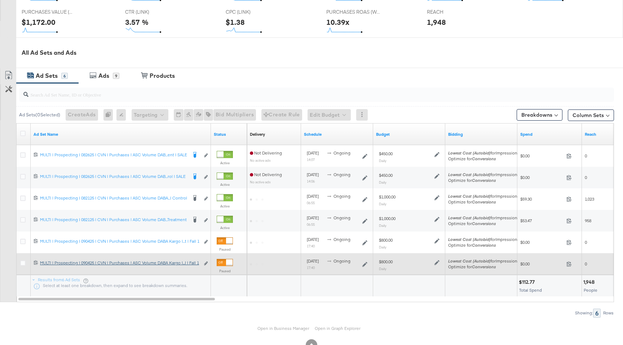
scroll to position [359, 0]
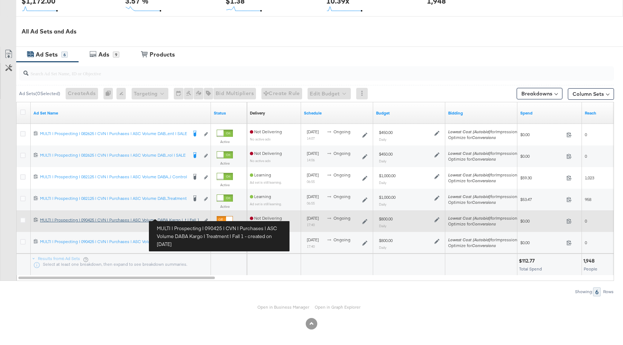
click at [176, 218] on div "MULTI | Prospecting | 090425 | CVN | Purchases | ASC Volume DABA Kargo | Treatm…" at bounding box center [120, 220] width 160 height 6
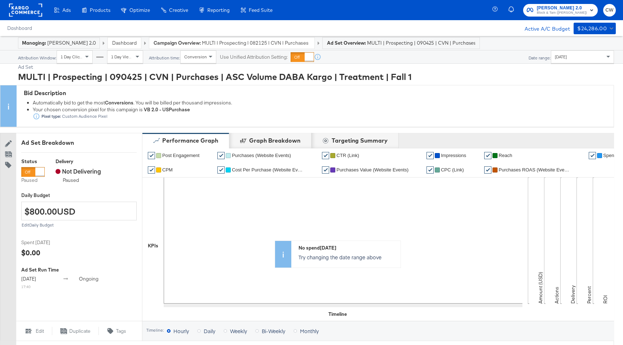
scroll to position [300, 0]
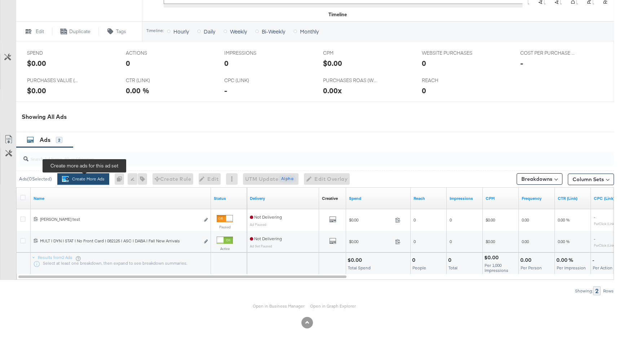
click at [101, 182] on button "Create More Ads Create more ads for this ad set" at bounding box center [83, 179] width 52 height 12
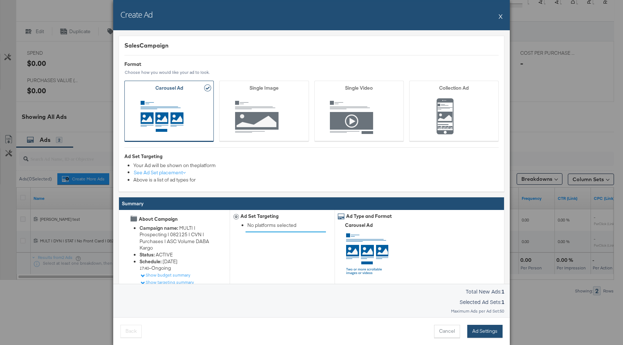
click at [494, 335] on button "Ad Settings" at bounding box center [484, 331] width 35 height 13
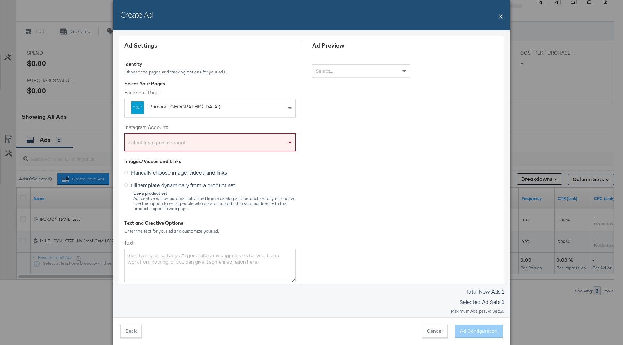
click at [213, 112] on div "Primark (US)" at bounding box center [208, 107] width 119 height 9
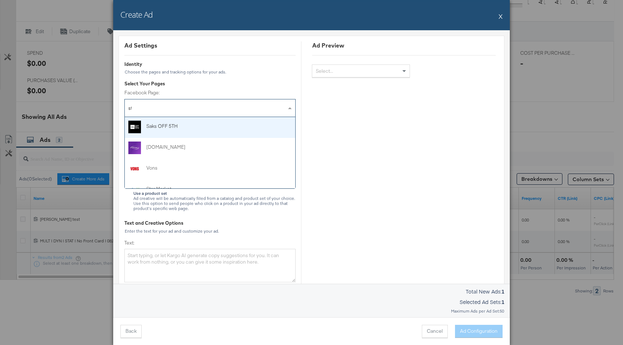
type input "sti"
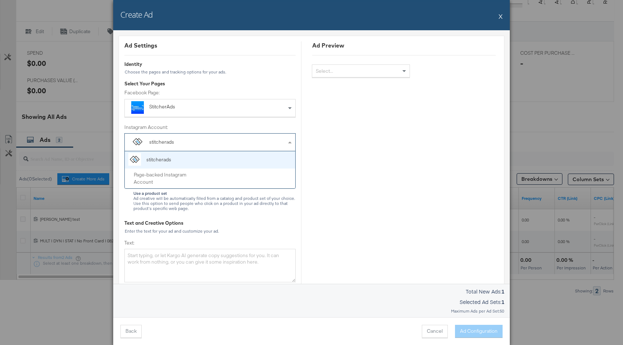
click at [200, 142] on div "stitcherads" at bounding box center [210, 142] width 171 height 17
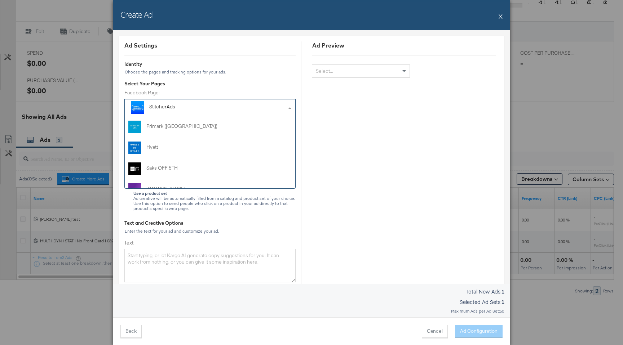
click at [218, 108] on div "StitcherAds" at bounding box center [193, 106] width 89 height 7
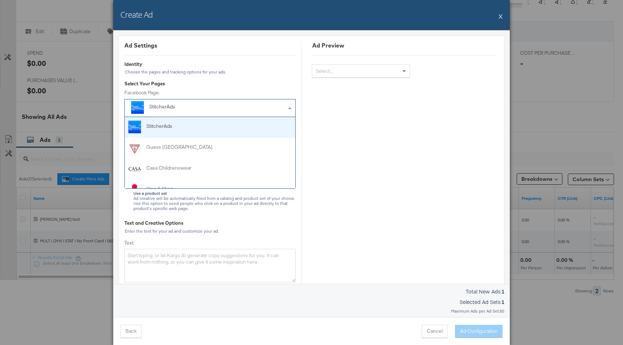
click at [248, 82] on div "Select Your Pages" at bounding box center [209, 83] width 171 height 7
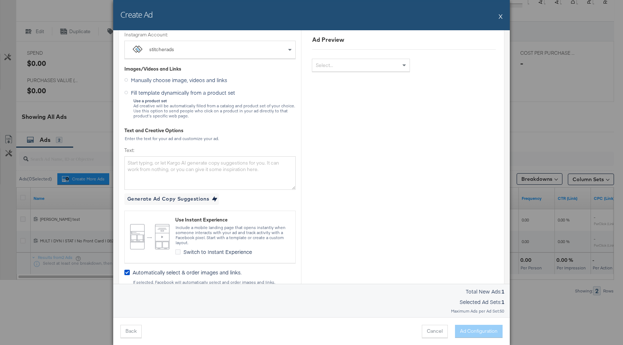
scroll to position [94, 0]
click at [210, 186] on textarea "Text:" at bounding box center [209, 171] width 171 height 33
paste textarea "Shop now before your favorites sell out…"
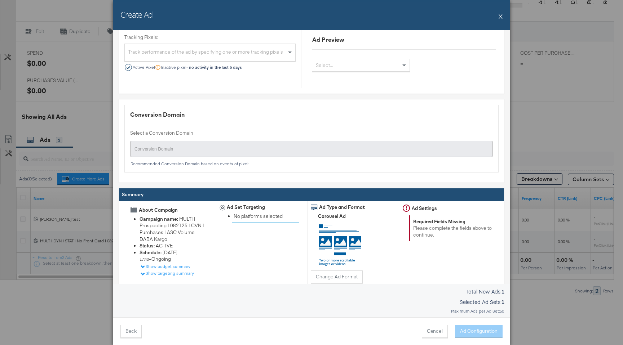
scroll to position [741, 0]
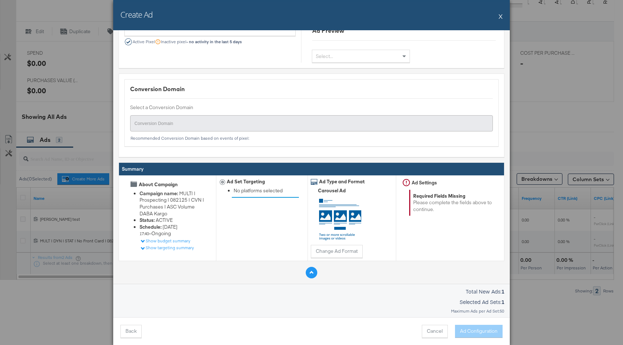
type textarea "Shop now before your favorites sell out…"
click at [316, 276] on button at bounding box center [312, 273] width 12 height 12
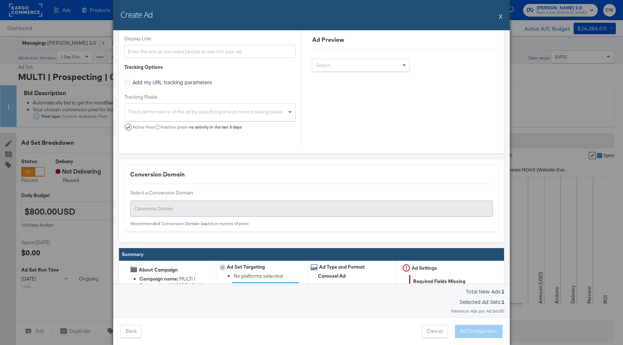
scroll to position [685, 0]
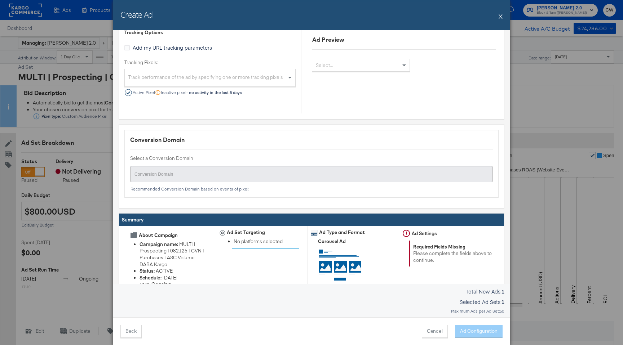
click at [246, 169] on div at bounding box center [311, 174] width 363 height 16
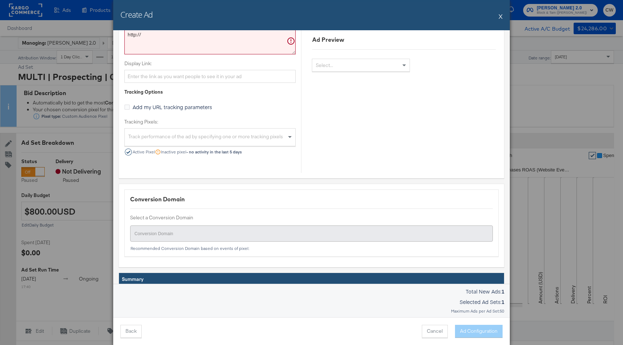
scroll to position [741, 0]
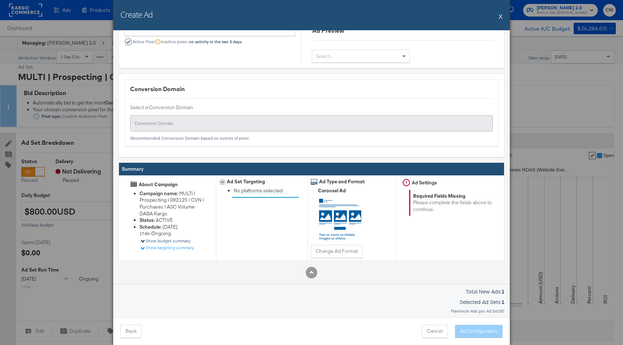
click at [179, 242] on div "Show budget summary" at bounding box center [165, 241] width 50 height 6
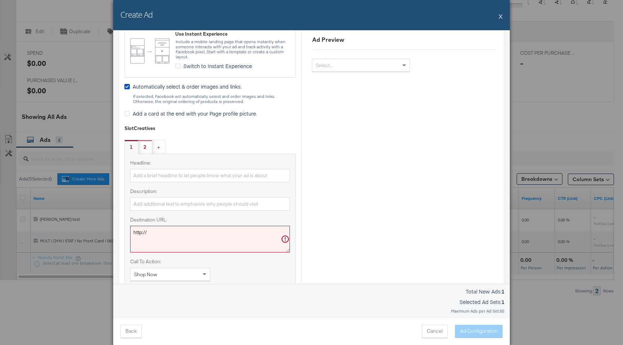
scroll to position [281, 0]
click at [171, 175] on input "Headline:" at bounding box center [210, 173] width 160 height 13
click at [193, 171] on input "Headline:" at bounding box center [210, 173] width 160 height 13
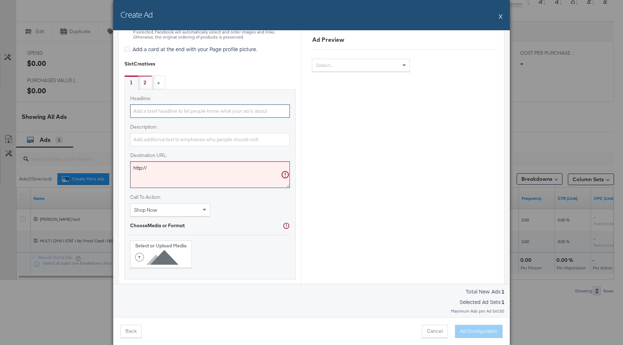
scroll to position [320, 0]
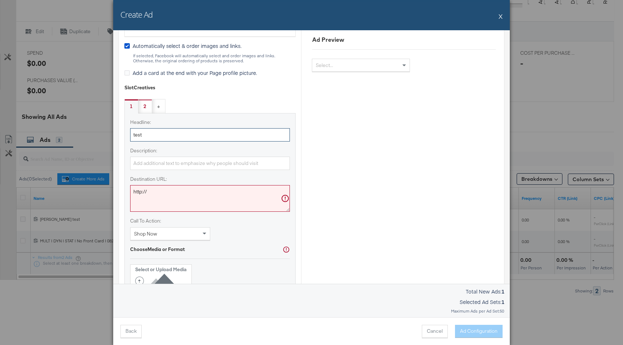
type input "test"
click at [260, 117] on div "Headline: test Description: Destination URL: http:// Call To Action: Shop Now C…" at bounding box center [209, 208] width 171 height 190
click at [198, 195] on textarea "http://" at bounding box center [210, 198] width 160 height 27
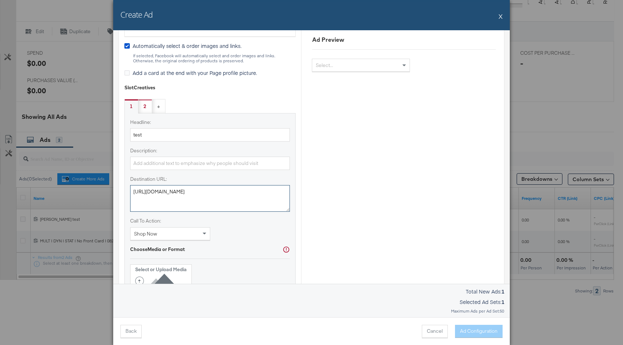
type textarea "http://test.com"
click at [348, 168] on div "Ad Preview Select..." at bounding box center [404, 100] width 206 height 757
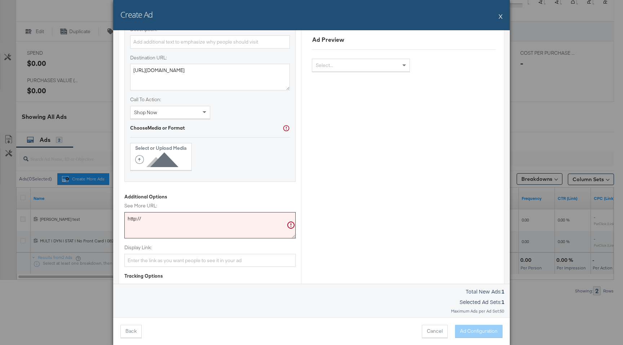
scroll to position [443, 0]
click at [201, 222] on textarea "http://" at bounding box center [209, 224] width 171 height 27
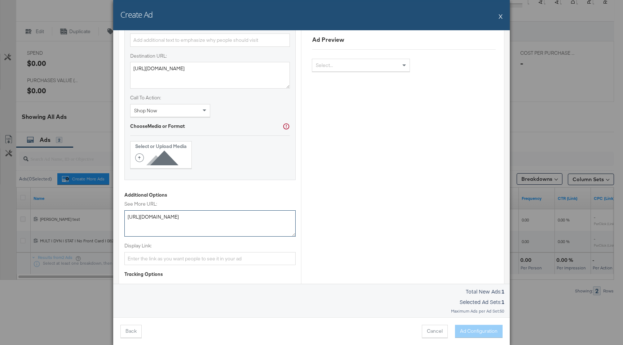
type textarea "http://test.com"
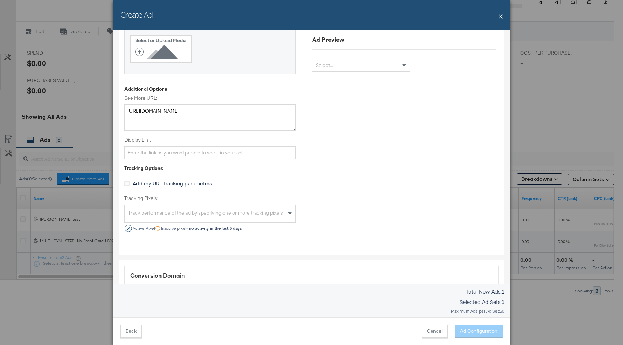
scroll to position [550, 0]
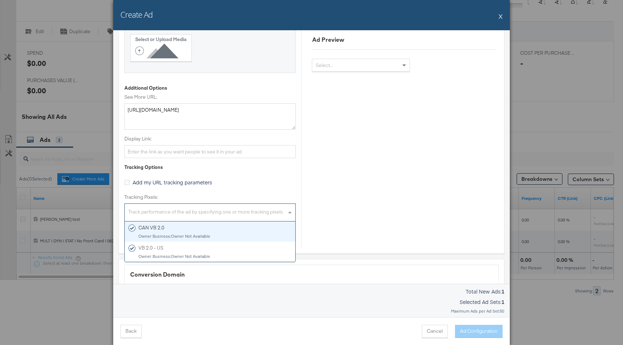
click at [233, 211] on div "Track performance of the ad by specifying one or more tracking pixels" at bounding box center [210, 214] width 171 height 16
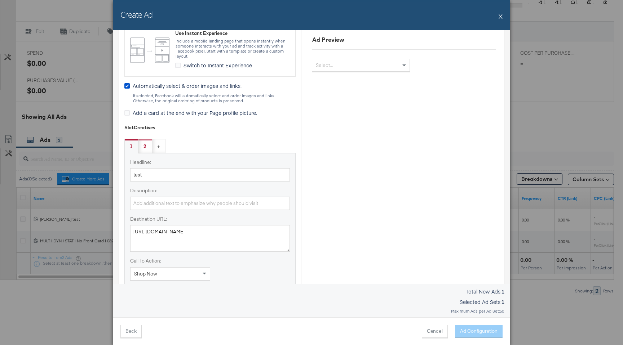
scroll to position [317, 0]
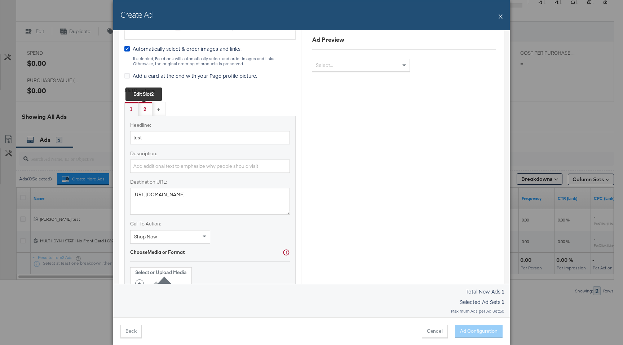
click at [147, 107] on div "2 Edit slot 2" at bounding box center [145, 109] width 14 height 14
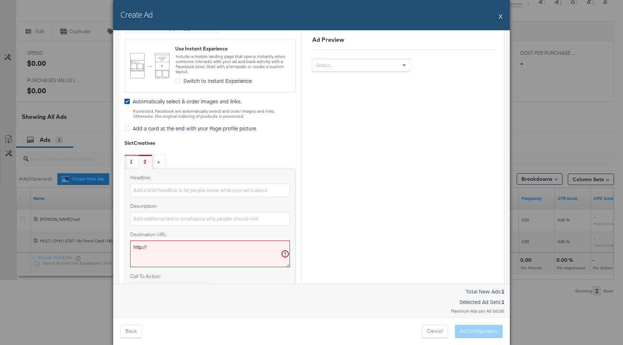
scroll to position [262, 0]
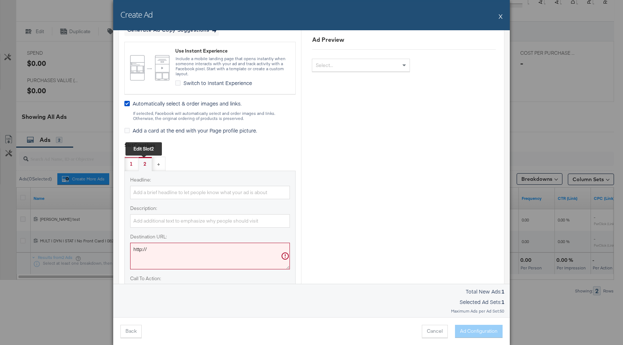
click at [145, 164] on div "2 Edit slot 2" at bounding box center [145, 164] width 3 height 7
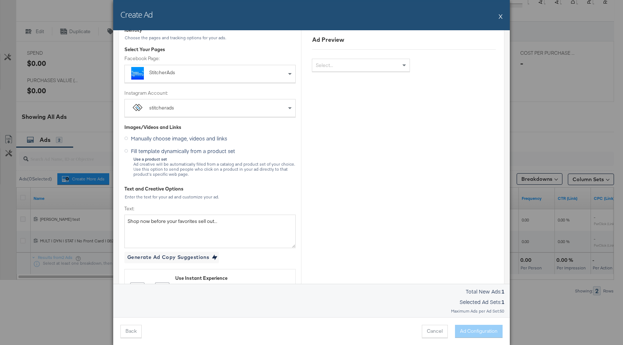
scroll to position [0, 0]
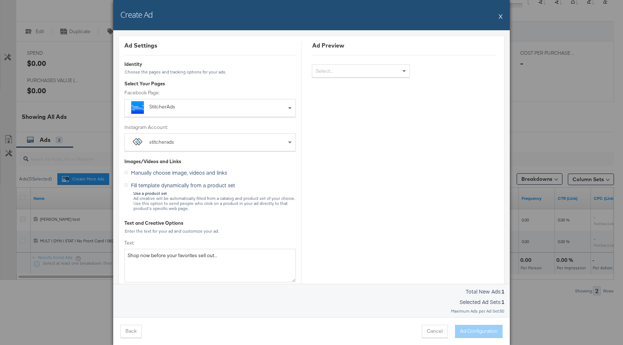
click at [420, 331] on div "Cancel Ad Configuration" at bounding box center [459, 331] width 88 height 13
click at [433, 331] on button "Cancel" at bounding box center [435, 331] width 26 height 13
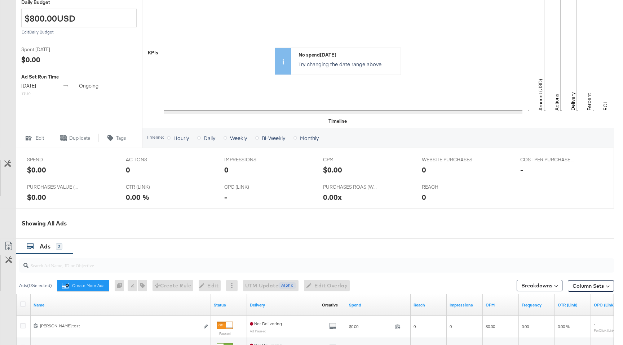
scroll to position [300, 0]
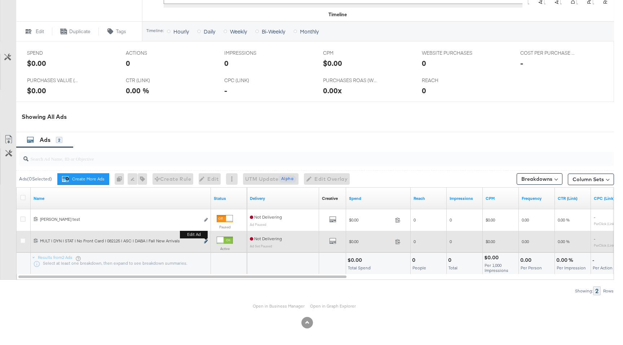
click at [207, 242] on icon "link" at bounding box center [206, 242] width 4 height 4
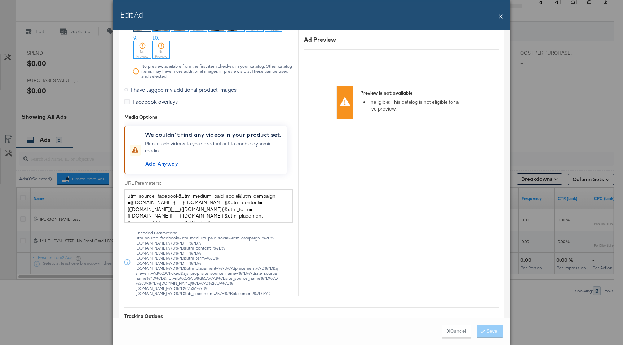
scroll to position [825, 0]
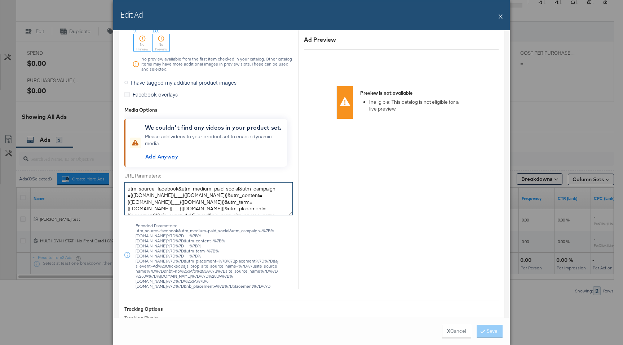
click at [191, 206] on textarea "utm_source=facebook&utm_medium=paid_social&utm_campaign={{[DOMAIN_NAME]}}___{{[…" at bounding box center [208, 198] width 168 height 33
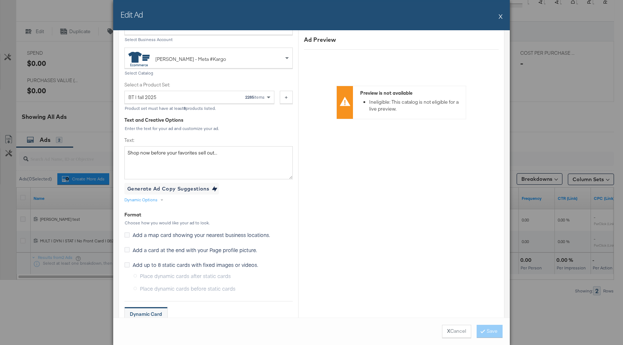
scroll to position [264, 0]
click at [194, 157] on textarea "Shop now before your favorites sell out…" at bounding box center [208, 162] width 168 height 33
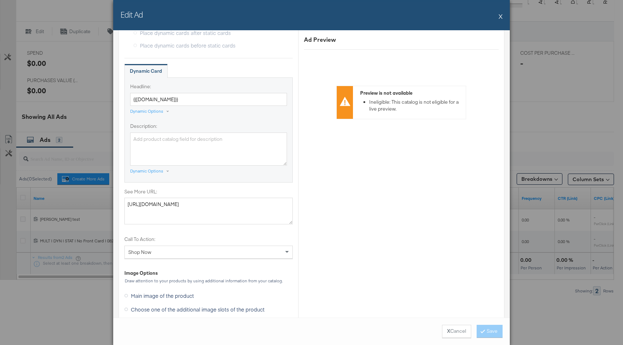
scroll to position [506, 0]
